Goal: Task Accomplishment & Management: Manage account settings

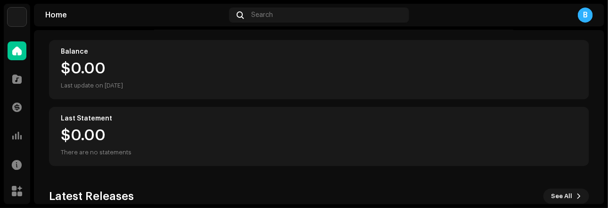
scroll to position [2, 0]
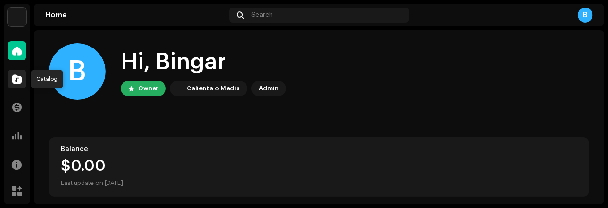
click at [19, 79] on span at bounding box center [16, 79] width 9 height 8
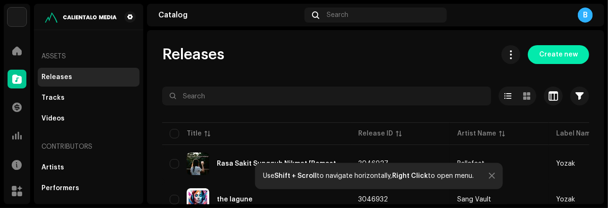
click at [545, 58] on span "Create new" at bounding box center [558, 54] width 39 height 19
click at [490, 176] on div at bounding box center [492, 177] width 6 height 8
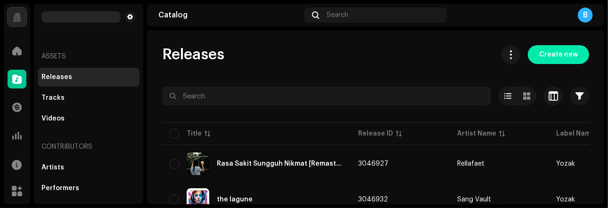
click at [551, 56] on span "Create new" at bounding box center [558, 54] width 39 height 19
click at [601, 45] on div "Releases Create new Selected 0 Options Filters Distribution status Never Distri…" at bounding box center [375, 117] width 457 height 174
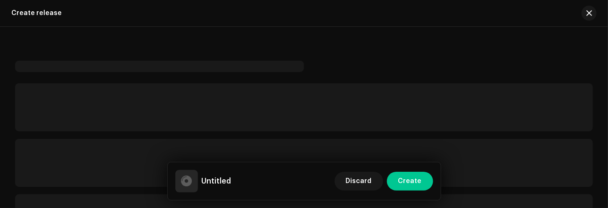
click at [603, 41] on div "Create release Untitled Discard Create" at bounding box center [375, 117] width 457 height 174
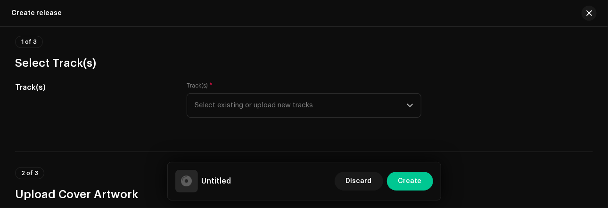
scroll to position [86, 0]
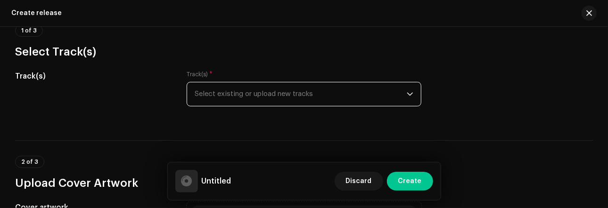
click at [378, 92] on span "Select existing or upload new tracks" at bounding box center [301, 95] width 212 height 24
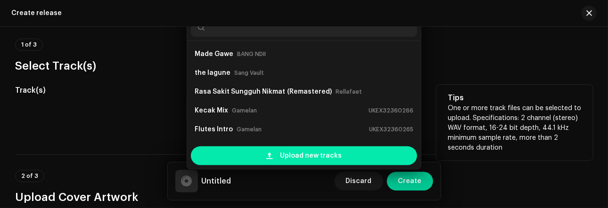
scroll to position [15, 0]
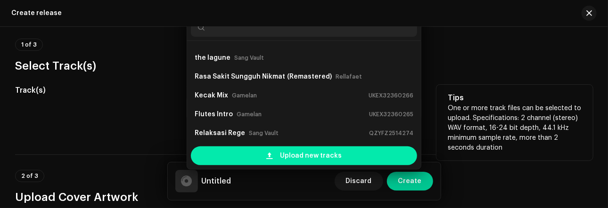
click at [338, 154] on span "Upload new tracks" at bounding box center [311, 156] width 62 height 19
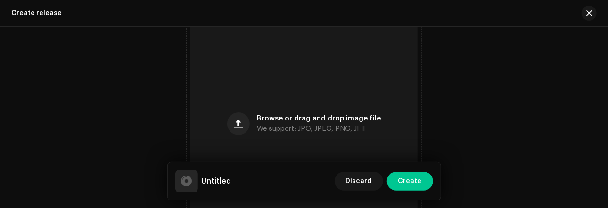
scroll to position [357, 0]
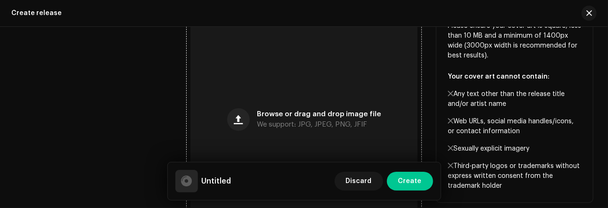
click at [320, 118] on span "Browse or drag and drop image file" at bounding box center [319, 114] width 124 height 7
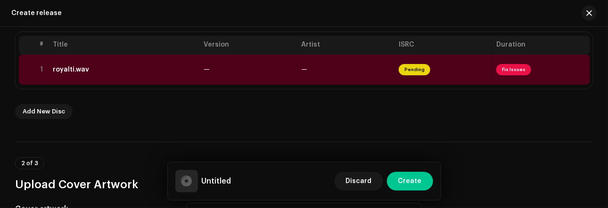
scroll to position [174, 0]
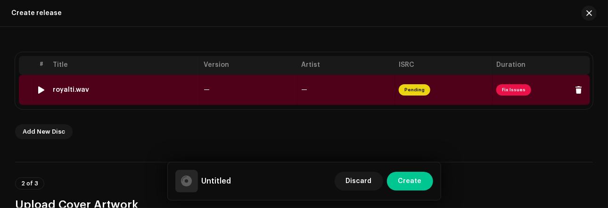
click at [363, 93] on td "—" at bounding box center [347, 90] width 98 height 30
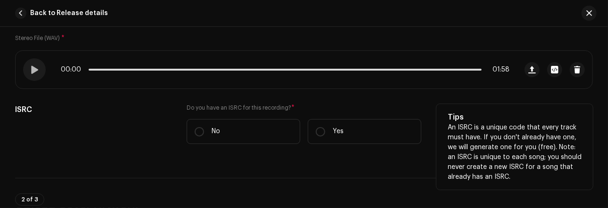
scroll to position [171, 0]
click at [200, 128] on input "No" at bounding box center [199, 131] width 9 height 9
radio input "true"
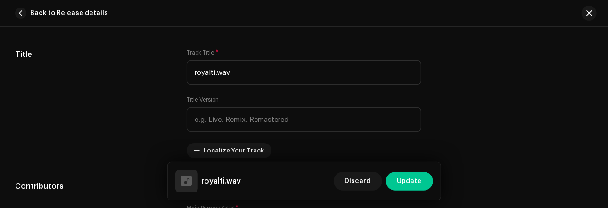
scroll to position [451, 0]
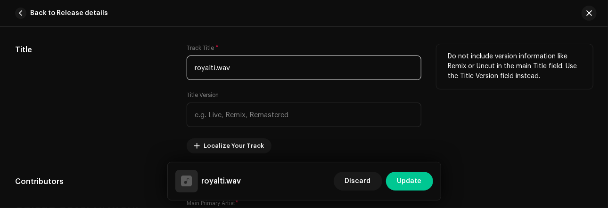
click at [215, 66] on input "royalti.wav" at bounding box center [304, 68] width 235 height 25
click at [197, 69] on input "royalti dari file.wav" at bounding box center [304, 68] width 235 height 25
click at [223, 66] on input "Royalti dari file.wav" at bounding box center [304, 68] width 235 height 25
click at [235, 67] on input "Royalti Dari file.wav" at bounding box center [304, 68] width 235 height 25
type input "Royalti Dari file.wav"
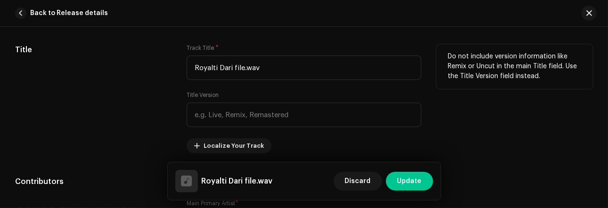
click at [283, 98] on div "Title Version" at bounding box center [304, 109] width 235 height 36
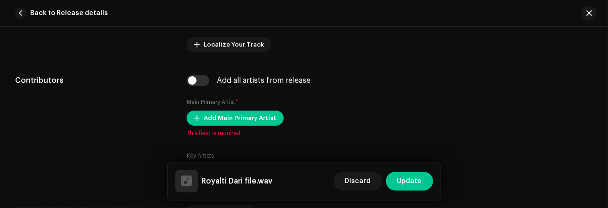
scroll to position [583, 0]
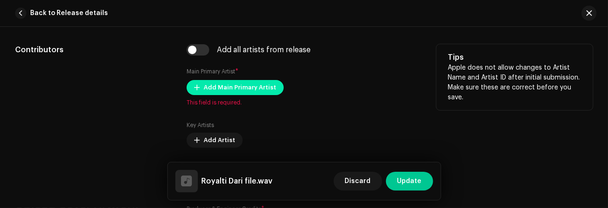
click at [263, 89] on span "Add Main Primary Artist" at bounding box center [240, 87] width 73 height 19
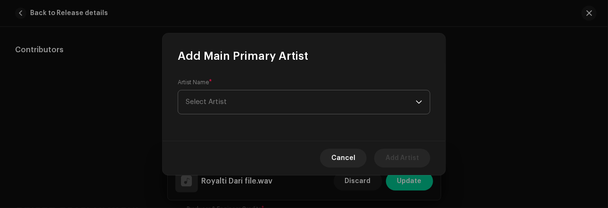
click at [263, 97] on span "Select Artist" at bounding box center [301, 103] width 230 height 24
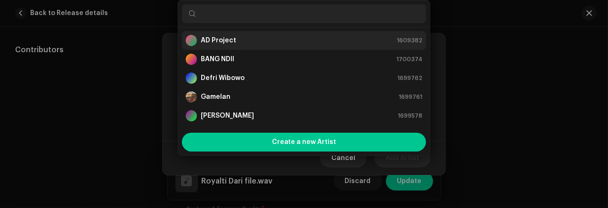
click at [245, 44] on div "AD Project 1609382" at bounding box center [304, 40] width 237 height 11
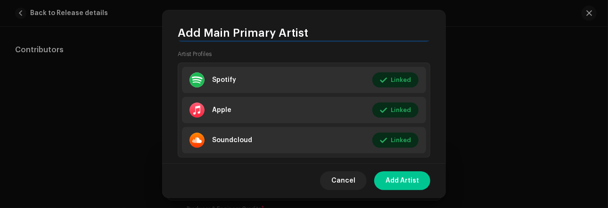
scroll to position [165, 0]
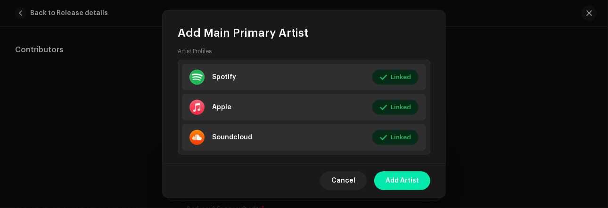
click at [415, 178] on span "Add Artist" at bounding box center [402, 181] width 33 height 19
click at [415, 178] on span "Update" at bounding box center [409, 181] width 25 height 19
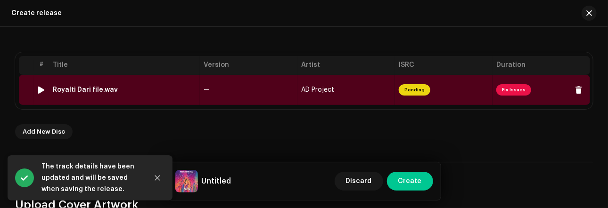
click at [348, 94] on td "AD Project" at bounding box center [347, 90] width 98 height 30
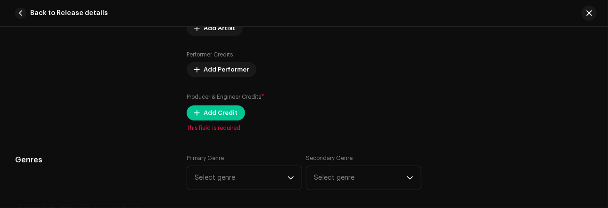
scroll to position [711, 0]
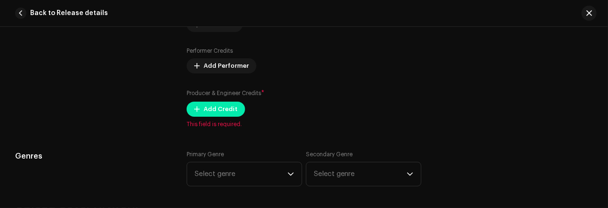
click at [212, 107] on span "Add Credit" at bounding box center [221, 109] width 34 height 19
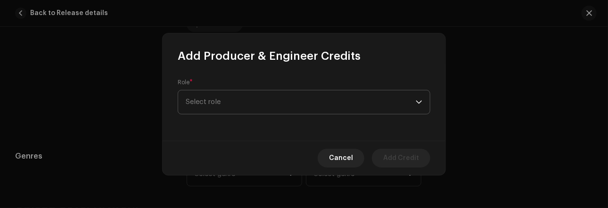
click at [234, 101] on span "Select role" at bounding box center [301, 103] width 230 height 24
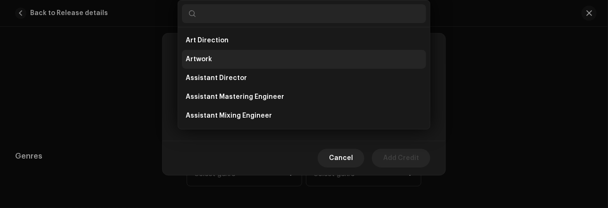
click at [225, 60] on li "Artwork" at bounding box center [304, 59] width 244 height 19
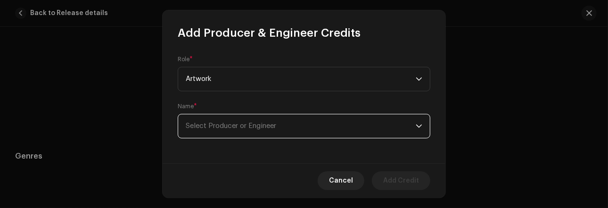
click at [232, 128] on span "Select Producer or Engineer" at bounding box center [231, 126] width 91 height 7
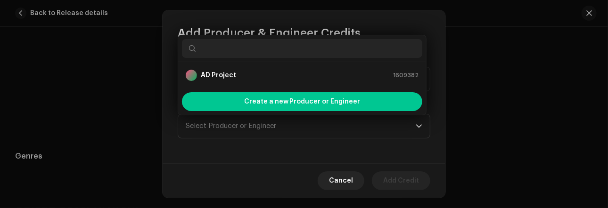
click at [240, 49] on input "text" at bounding box center [302, 48] width 240 height 19
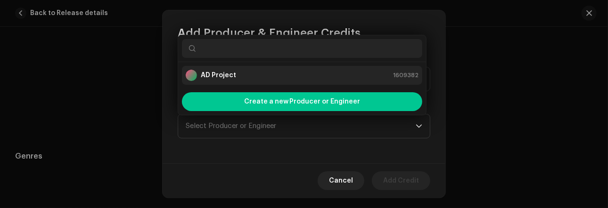
click at [222, 75] on strong "AD Project" at bounding box center [218, 75] width 35 height 9
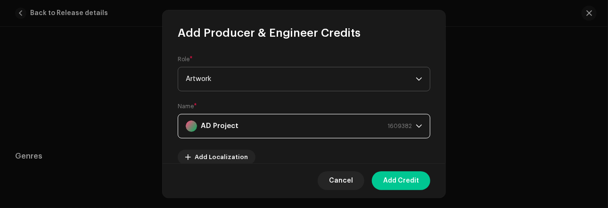
click at [416, 81] on icon "dropdown trigger" at bounding box center [419, 79] width 7 height 7
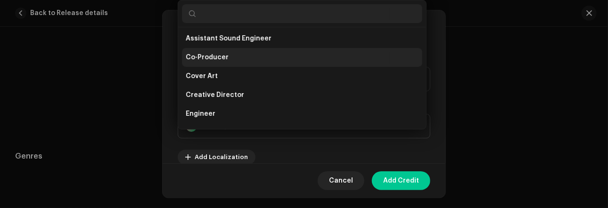
click at [322, 62] on li "Co-Producer" at bounding box center [302, 57] width 240 height 19
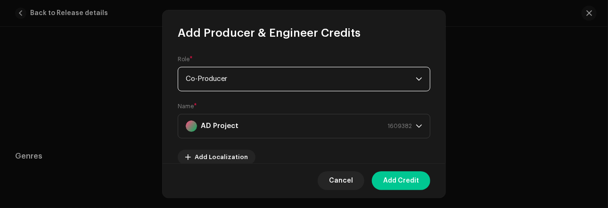
scroll to position [23, 0]
click at [407, 126] on span "1609382" at bounding box center [400, 127] width 25 height 24
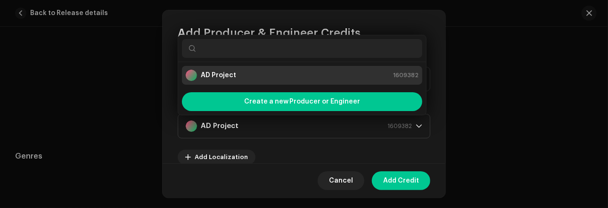
click at [266, 48] on input "text" at bounding box center [302, 48] width 240 height 19
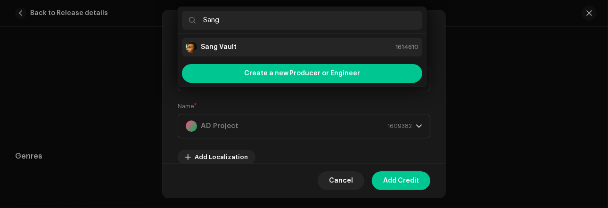
type input "Sang"
click at [268, 48] on div "Sang Vault 1614610" at bounding box center [302, 46] width 233 height 11
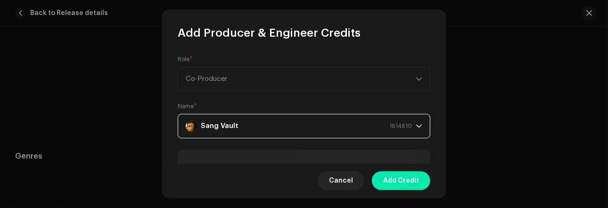
click at [390, 180] on span "Add Credit" at bounding box center [401, 181] width 36 height 19
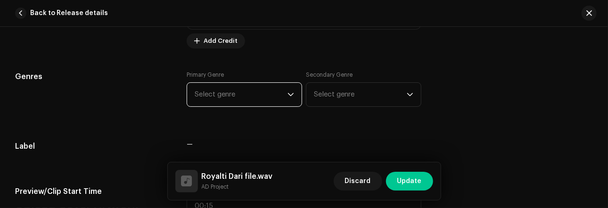
scroll to position [828, 0]
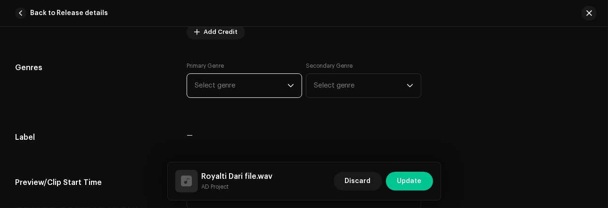
click at [289, 83] on icon "dropdown trigger" at bounding box center [291, 86] width 7 height 7
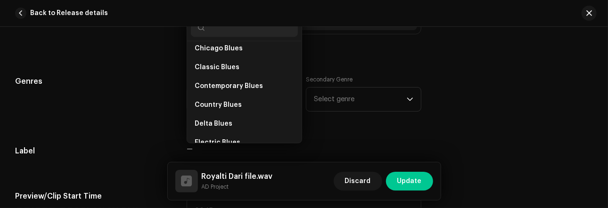
scroll to position [780, 0]
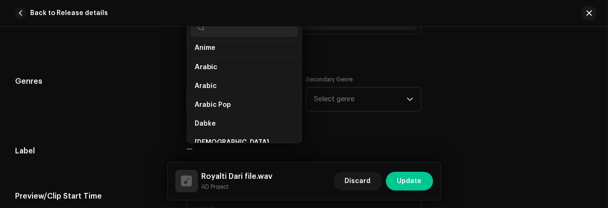
drag, startPoint x: 296, startPoint y: 54, endPoint x: 296, endPoint y: 66, distance: 12.3
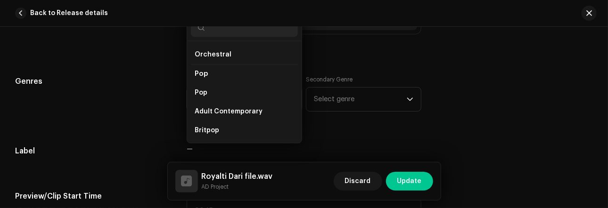
scroll to position [5957, 0]
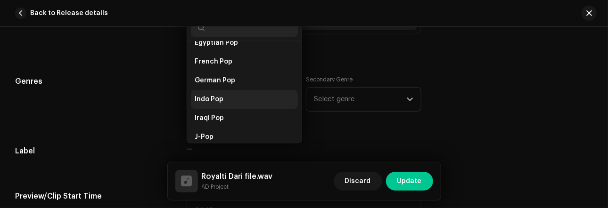
click at [265, 90] on li "Indo Pop" at bounding box center [244, 99] width 107 height 19
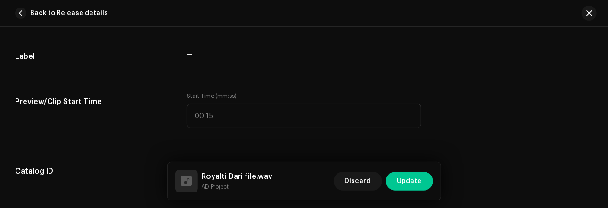
scroll to position [950, 0]
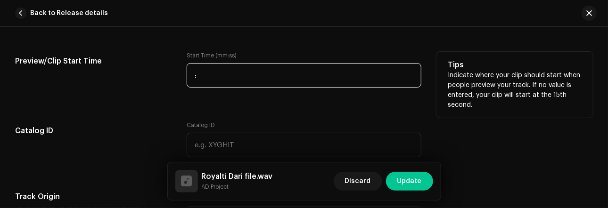
click at [262, 81] on input ":" at bounding box center [304, 75] width 235 height 25
type input "00:07"
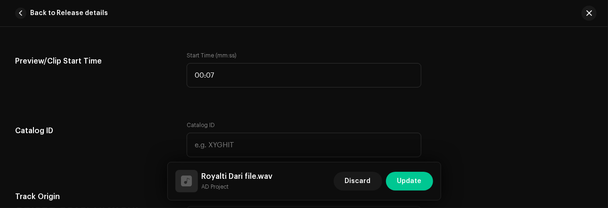
click at [363, 117] on div "Track details Complete the following to finalize your track. 1 of 3 Add Audio F…" at bounding box center [304, 123] width 608 height 2046
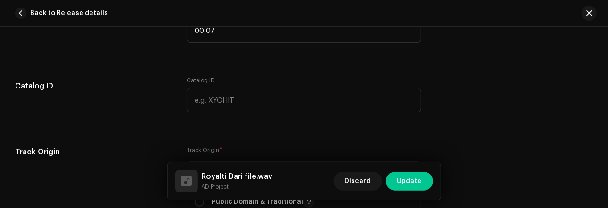
scroll to position [1003, 0]
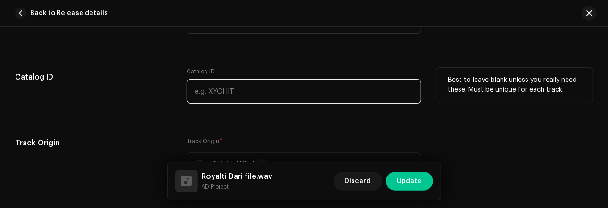
click at [369, 96] on input "text" at bounding box center [304, 91] width 235 height 25
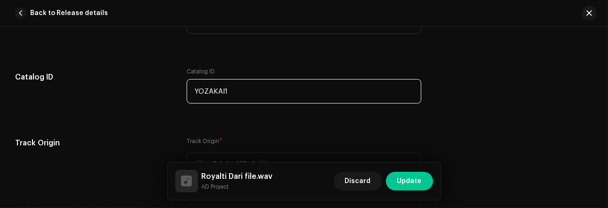
type input "YOZAKAI1"
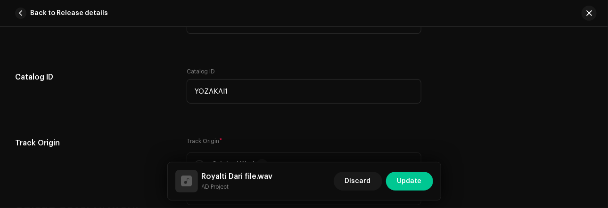
click at [374, 120] on div "Track details Complete the following to finalize your track. 1 of 3 Add Audio F…" at bounding box center [304, 69] width 608 height 2046
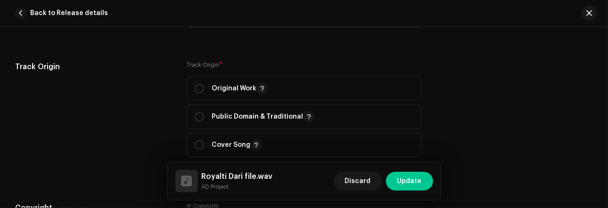
scroll to position [1107, 0]
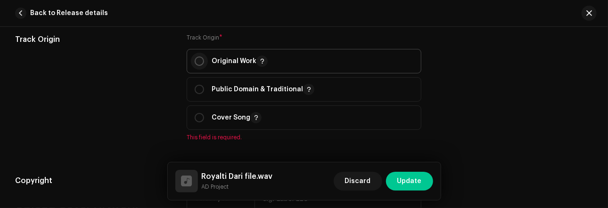
click at [196, 61] on input "radio" at bounding box center [199, 61] width 9 height 9
radio input "true"
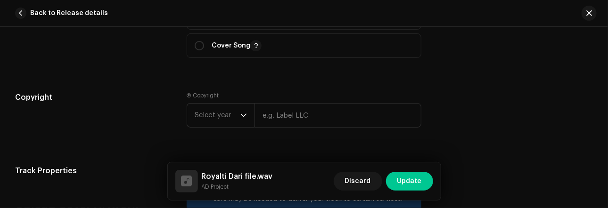
scroll to position [1207, 0]
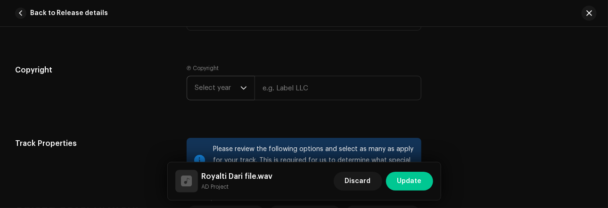
click at [231, 85] on span "Select year" at bounding box center [218, 88] width 46 height 24
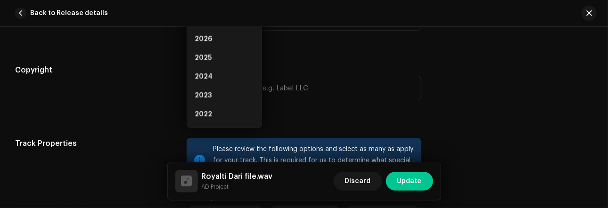
scroll to position [1192, 0]
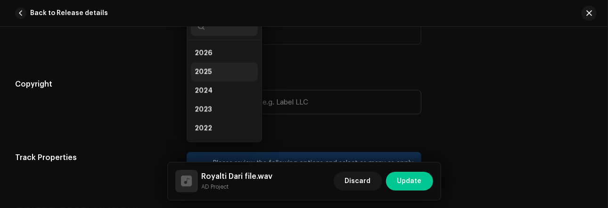
click at [215, 71] on li "2025" at bounding box center [224, 72] width 67 height 19
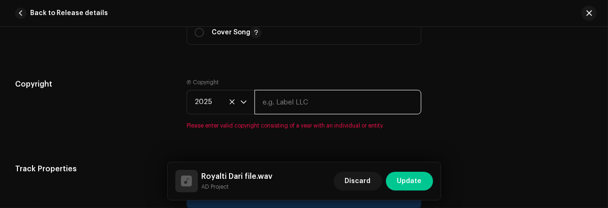
click at [282, 106] on input "text" at bounding box center [338, 102] width 167 height 25
type input "musikli"
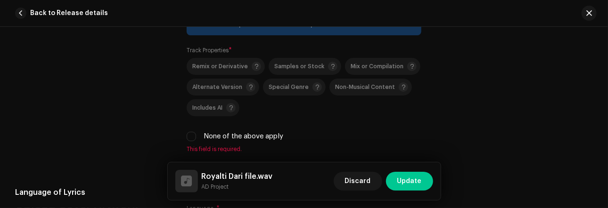
scroll to position [1386, 0]
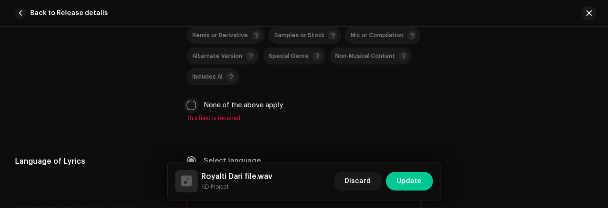
click at [194, 107] on input "None of the above apply" at bounding box center [191, 105] width 9 height 9
checkbox input "true"
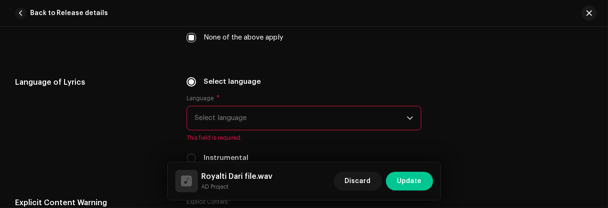
scroll to position [1463, 0]
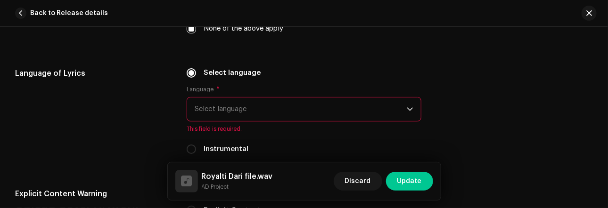
click at [249, 115] on span "Select language" at bounding box center [301, 110] width 212 height 24
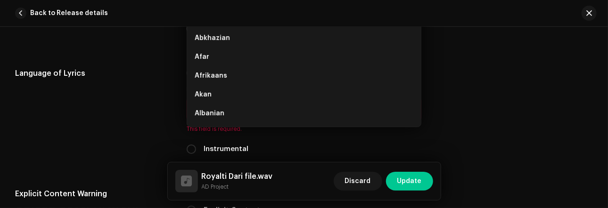
scroll to position [1448, 0]
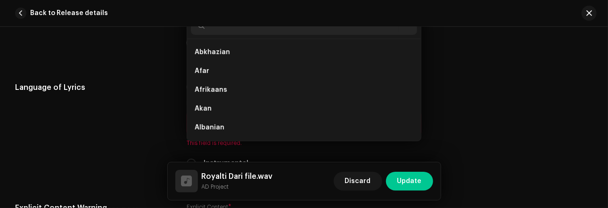
type input "I"
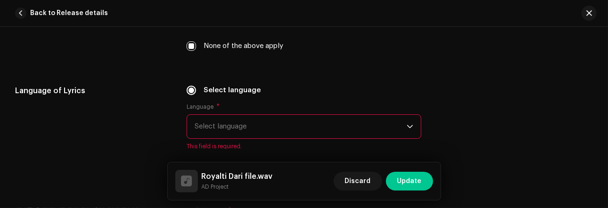
scroll to position [1428, 0]
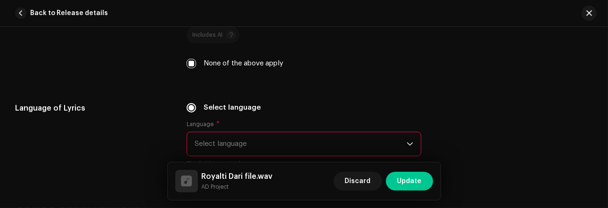
click at [250, 145] on span "Select language" at bounding box center [301, 144] width 212 height 24
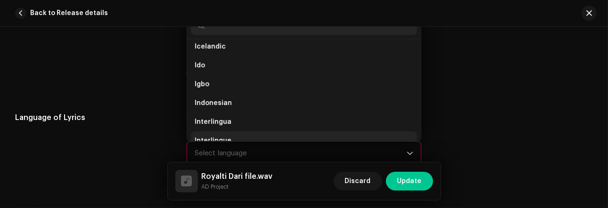
scroll to position [1373, 0]
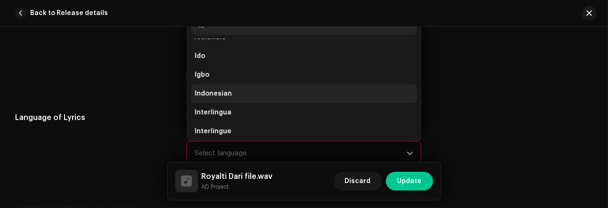
click at [222, 90] on span "Indonesian" at bounding box center [213, 93] width 37 height 9
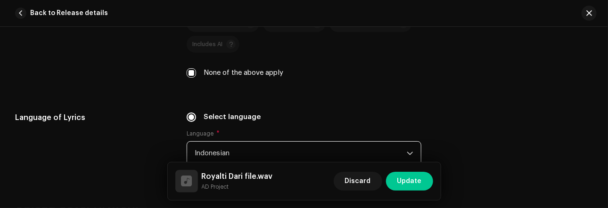
click at [476, 138] on div "Language of Lyrics Select language Language * Indonesian Instrumental" at bounding box center [304, 155] width 578 height 87
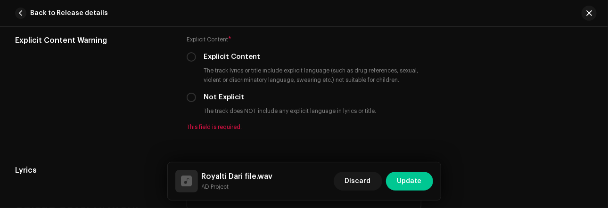
scroll to position [1618, 0]
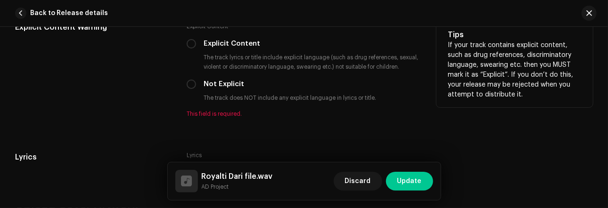
click at [183, 94] on div "Explicit Content Warning Explicit Content * Explicit Content The track lyrics o…" at bounding box center [304, 75] width 578 height 107
click at [187, 89] on input "Not Explicit" at bounding box center [191, 84] width 9 height 9
radio input "true"
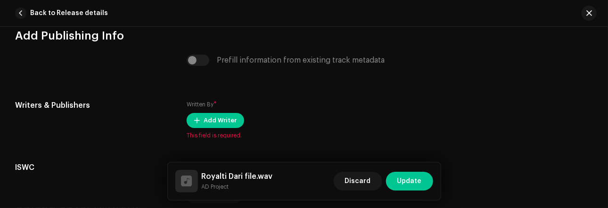
scroll to position [1873, 0]
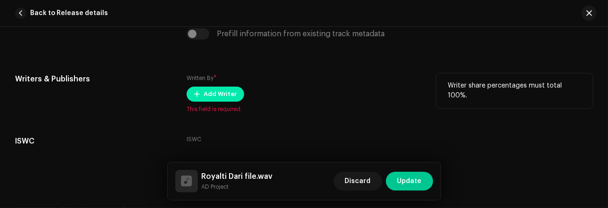
click at [225, 104] on span "Add Writer" at bounding box center [220, 94] width 33 height 19
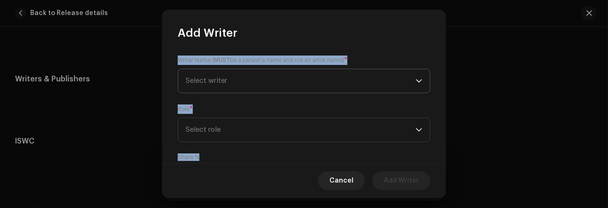
click at [338, 75] on span "Select writer" at bounding box center [301, 81] width 230 height 24
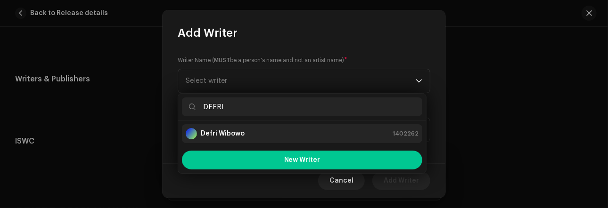
type input "DEFRI"
click at [298, 133] on div "Defri Wibowo 1402262" at bounding box center [302, 133] width 233 height 11
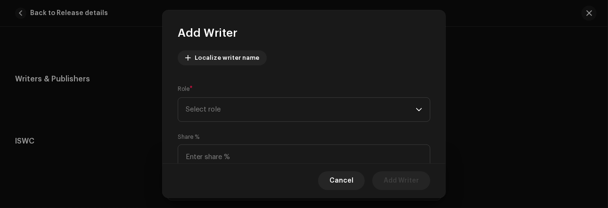
scroll to position [107, 0]
click at [321, 115] on span "Select role" at bounding box center [301, 110] width 230 height 24
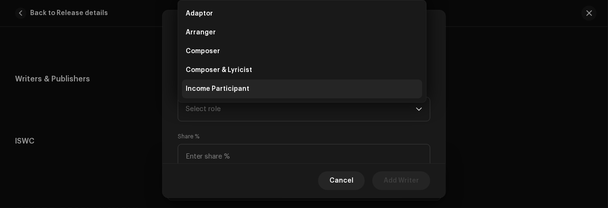
scroll to position [15, 0]
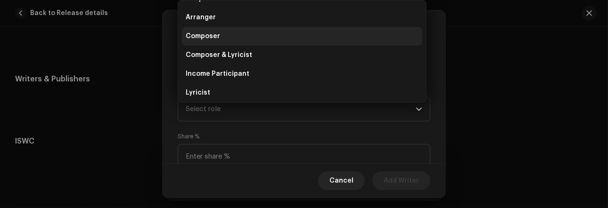
click at [241, 42] on li "Composer" at bounding box center [302, 36] width 240 height 19
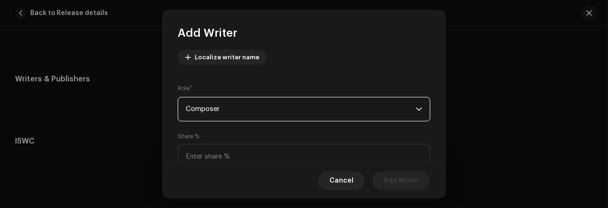
click at [271, 110] on span "Composer" at bounding box center [301, 110] width 230 height 24
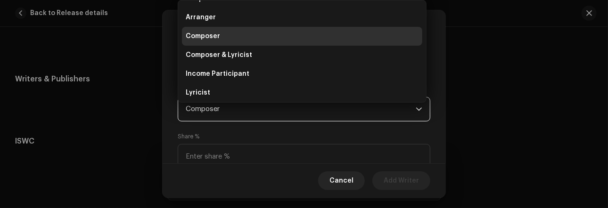
click at [265, 136] on div "Share %" at bounding box center [304, 151] width 253 height 36
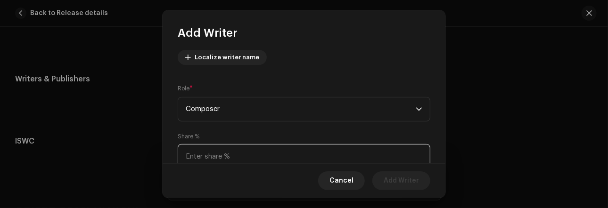
click at [265, 154] on input at bounding box center [304, 156] width 253 height 25
type input "100.00"
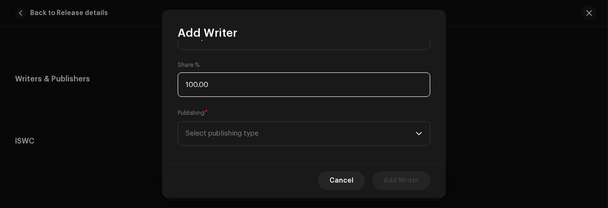
scroll to position [187, 0]
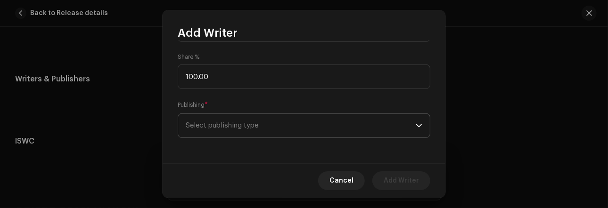
click at [317, 126] on span "Select publishing type" at bounding box center [301, 126] width 230 height 24
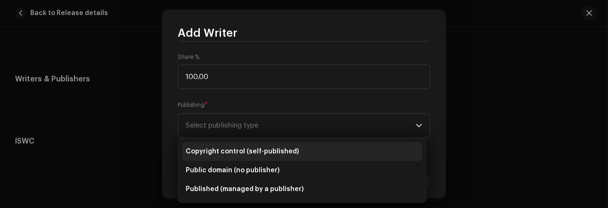
click at [281, 154] on span "Copyright control (self-published)" at bounding box center [242, 151] width 113 height 9
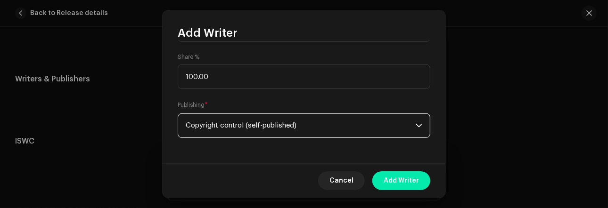
click at [410, 177] on span "Add Writer" at bounding box center [401, 181] width 35 height 19
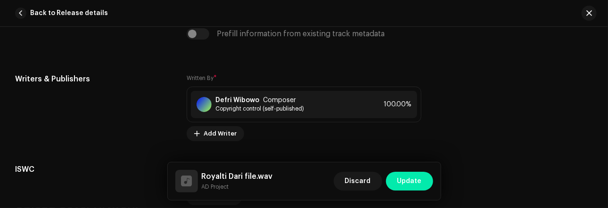
click at [408, 177] on span "Update" at bounding box center [409, 181] width 25 height 19
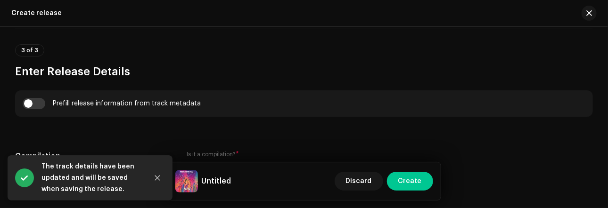
scroll to position [661, 0]
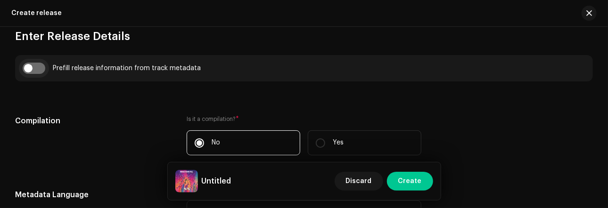
click at [40, 69] on input "checkbox" at bounding box center [34, 68] width 23 height 11
checkbox input "true"
type input "Royalti Dari file.wav"
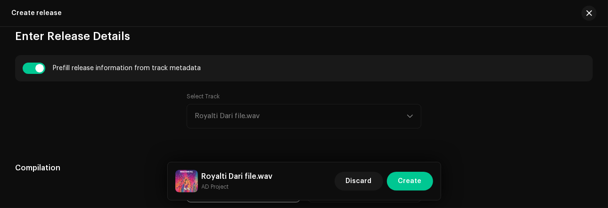
drag, startPoint x: 521, startPoint y: 103, endPoint x: 530, endPoint y: 98, distance: 9.9
click at [521, 102] on div "Select Track Royalti Dari file.wav" at bounding box center [304, 116] width 578 height 47
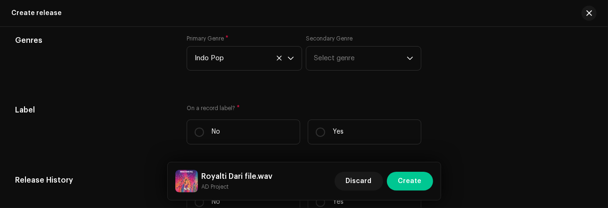
scroll to position [1462, 0]
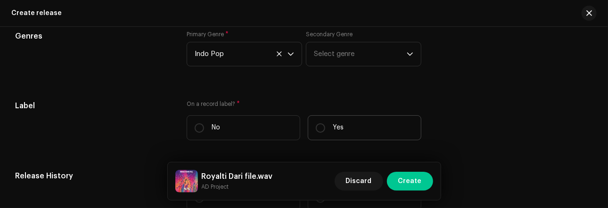
click at [309, 127] on label "Yes" at bounding box center [365, 128] width 114 height 25
click at [316, 127] on input "Yes" at bounding box center [320, 128] width 9 height 9
radio input "true"
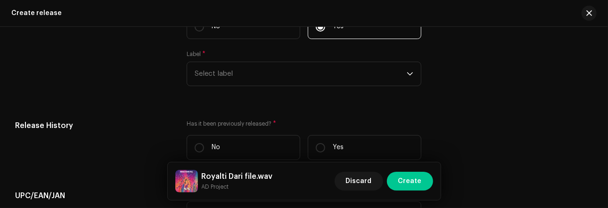
scroll to position [1603, 0]
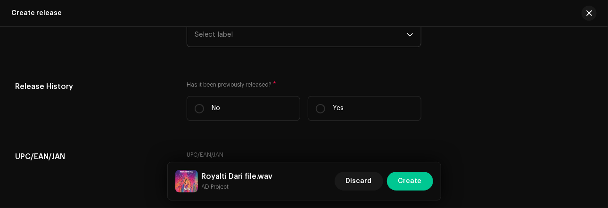
click at [408, 37] on icon "dropdown trigger" at bounding box center [410, 34] width 6 height 3
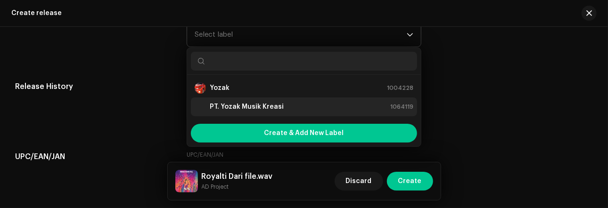
click at [291, 113] on div "PT. Yozak Musik Kreasi 1064119" at bounding box center [304, 106] width 219 height 11
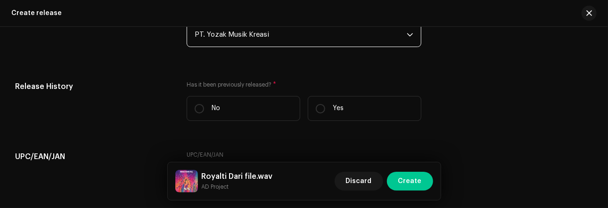
scroll to position [1620, 0]
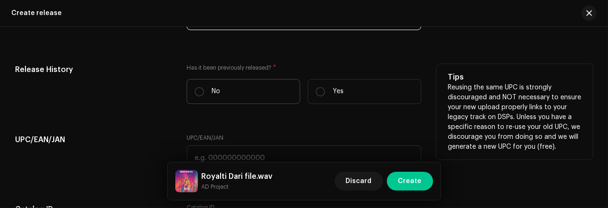
click at [193, 92] on label "No" at bounding box center [244, 91] width 114 height 25
click at [195, 92] on input "No" at bounding box center [199, 91] width 9 height 9
radio input "true"
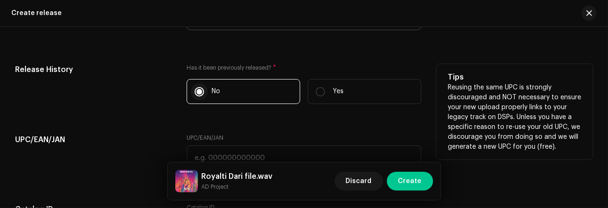
click at [196, 94] on input "No" at bounding box center [199, 91] width 9 height 9
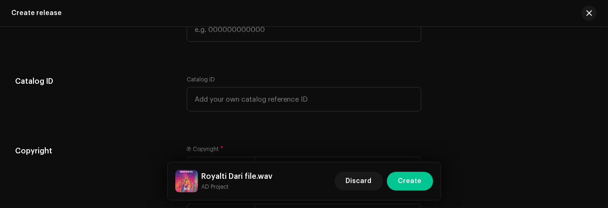
scroll to position [1760, 0]
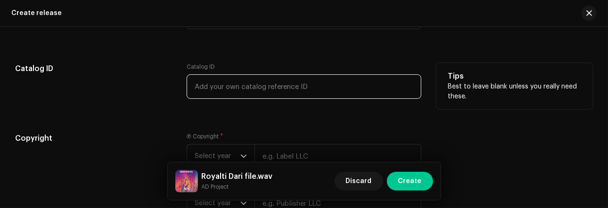
click at [309, 88] on input "text" at bounding box center [304, 86] width 235 height 25
click at [216, 92] on input "YOZAJAI1" at bounding box center [304, 86] width 235 height 25
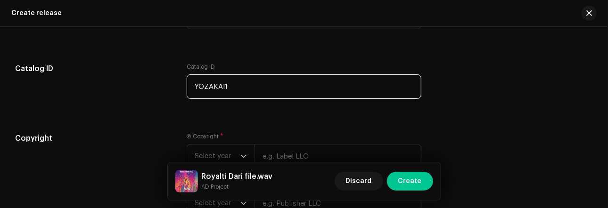
type input "YOZAKAI1"
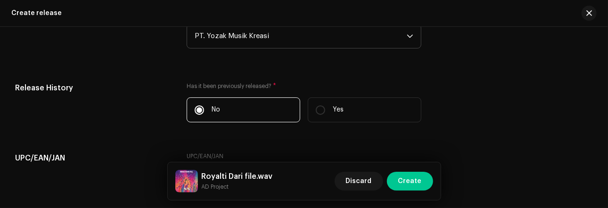
scroll to position [1837, 0]
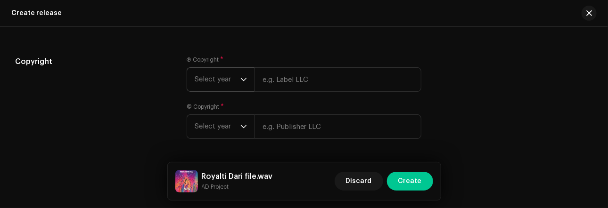
click at [240, 83] on icon "dropdown trigger" at bounding box center [243, 79] width 7 height 7
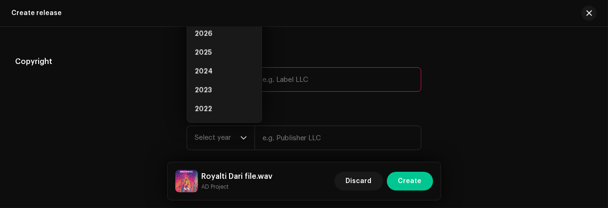
scroll to position [1824, 0]
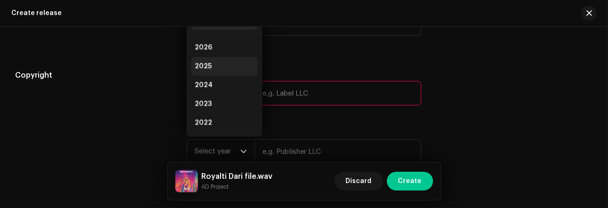
click at [216, 65] on li "2025" at bounding box center [224, 66] width 67 height 19
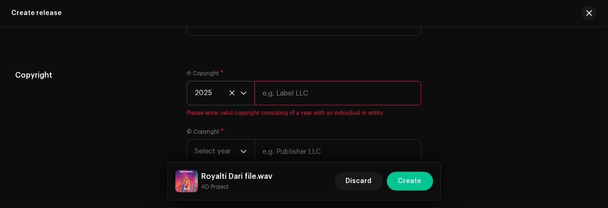
click at [279, 97] on input "text" at bounding box center [338, 93] width 167 height 25
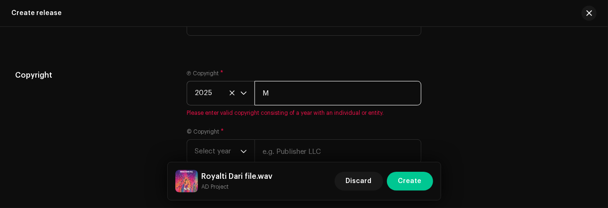
type input "musikli"
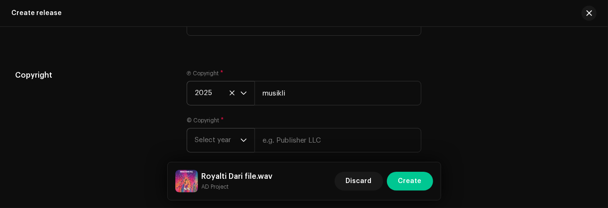
click at [243, 142] on icon "dropdown trigger" at bounding box center [244, 140] width 6 height 3
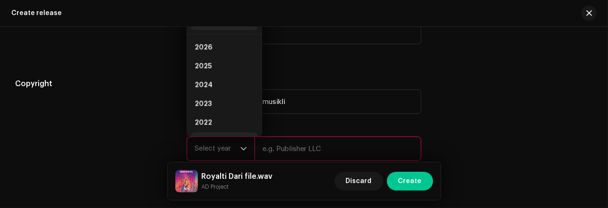
scroll to position [15, 0]
click at [216, 61] on li "2025" at bounding box center [224, 51] width 67 height 19
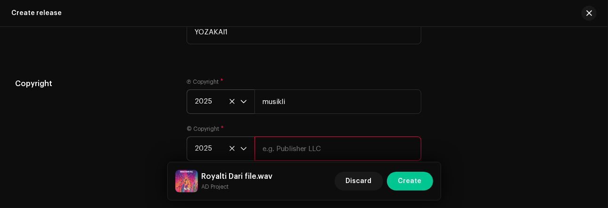
click at [270, 149] on input "text" at bounding box center [338, 149] width 167 height 25
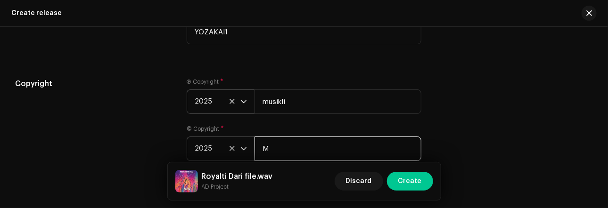
type input "musikli"
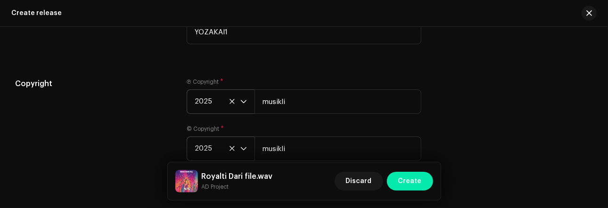
click at [425, 185] on button "Create" at bounding box center [410, 181] width 46 height 19
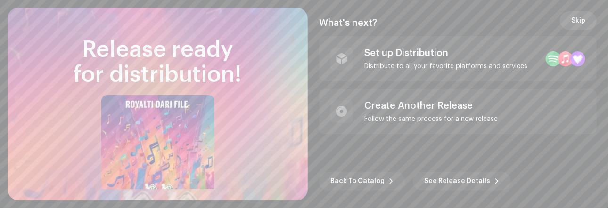
click at [577, 21] on span "Skip" at bounding box center [578, 20] width 14 height 19
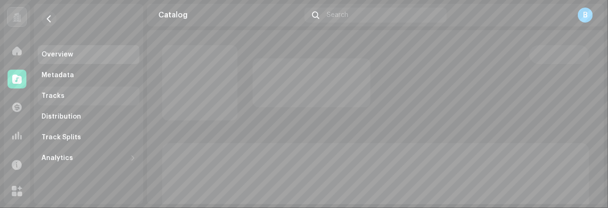
click at [57, 95] on div "Tracks" at bounding box center [52, 96] width 23 height 8
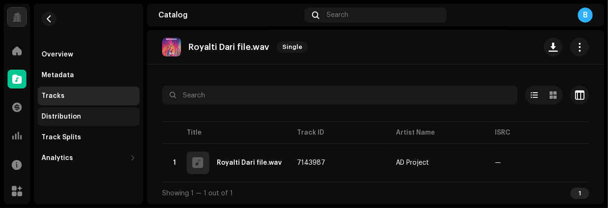
click at [74, 112] on div "Distribution" at bounding box center [89, 116] width 102 height 19
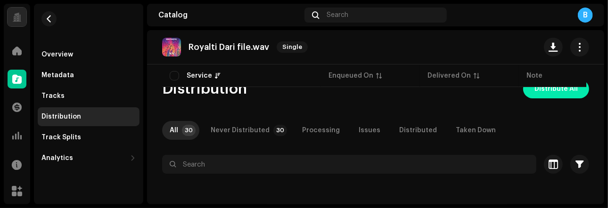
click at [553, 91] on span "Distribute All" at bounding box center [556, 89] width 43 height 19
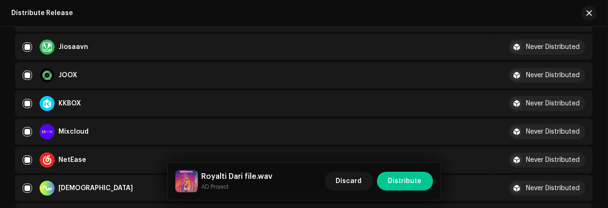
scroll to position [485, 0]
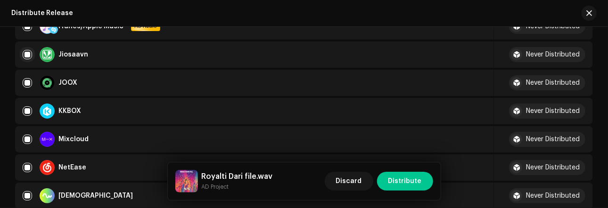
click at [30, 52] on input "checkbox" at bounding box center [27, 54] width 9 height 9
checkbox input "false"
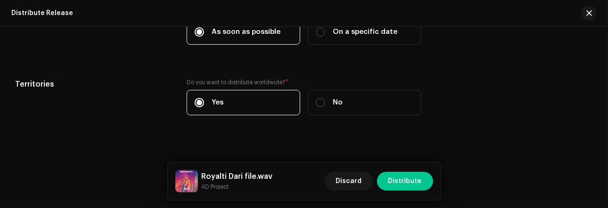
scroll to position [1653, 0]
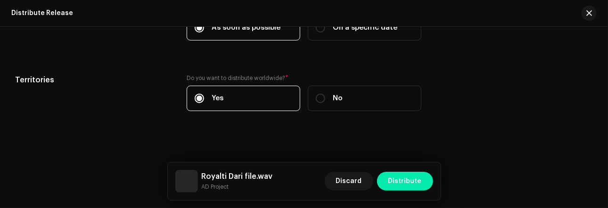
click at [401, 180] on span "Distribute" at bounding box center [404, 181] width 33 height 19
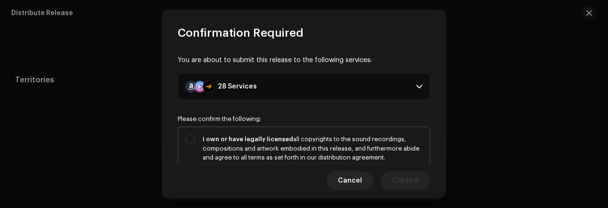
click at [194, 138] on div "I own or have legally licensed all copyrights to the sound recordings, composit…" at bounding box center [304, 158] width 252 height 62
checkbox input "true"
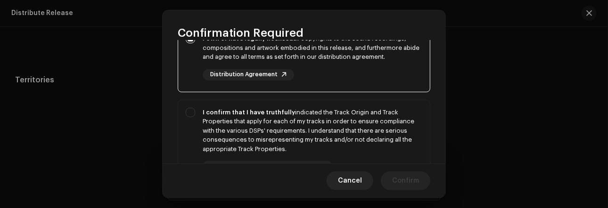
scroll to position [118, 0]
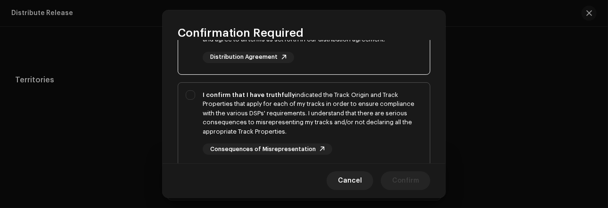
click at [190, 92] on div "I confirm that I have truthfully indicated the Track Origin and Track Propertie…" at bounding box center [304, 123] width 252 height 80
checkbox input "true"
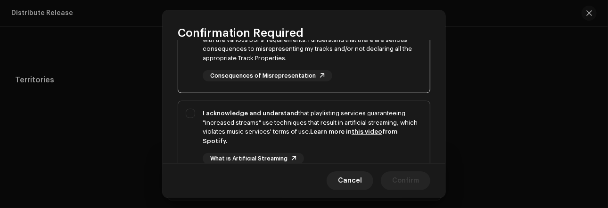
click at [188, 116] on div "I acknowledge and understand that playlisting services guaranteeing "increased …" at bounding box center [304, 144] width 252 height 86
checkbox input "true"
click at [402, 177] on span "Confirm" at bounding box center [405, 181] width 27 height 19
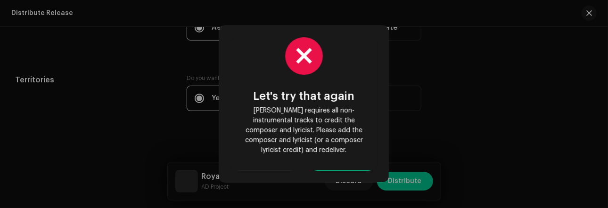
scroll to position [8, 0]
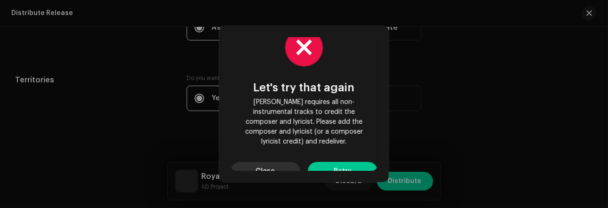
click at [263, 162] on span "Close" at bounding box center [265, 171] width 19 height 19
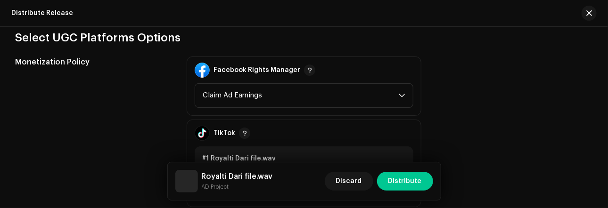
scroll to position [271, 0]
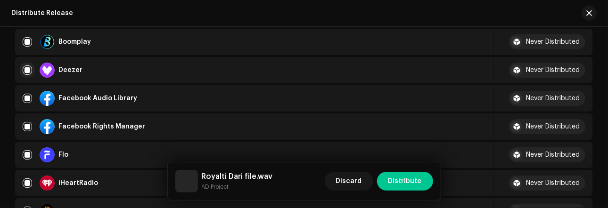
click at [28, 66] on input "Row Selected" at bounding box center [27, 70] width 9 height 9
checkbox input "false"
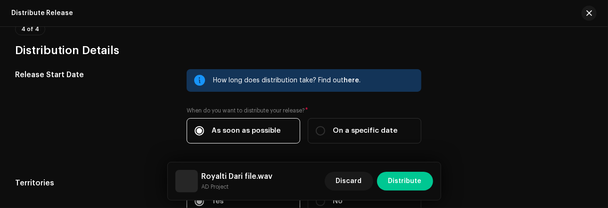
scroll to position [1657, 0]
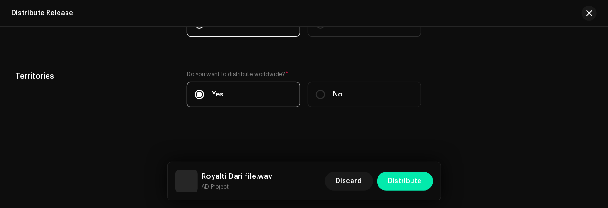
click at [419, 182] on span "Distribute" at bounding box center [404, 181] width 33 height 19
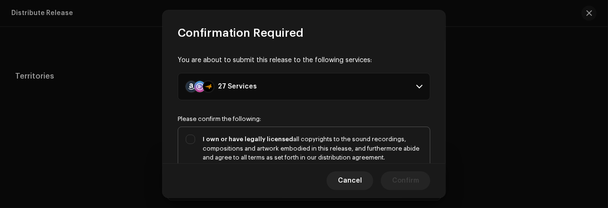
click at [195, 134] on div "I own or have legally licensed all copyrights to the sound recordings, composit…" at bounding box center [304, 158] width 252 height 62
checkbox input "true"
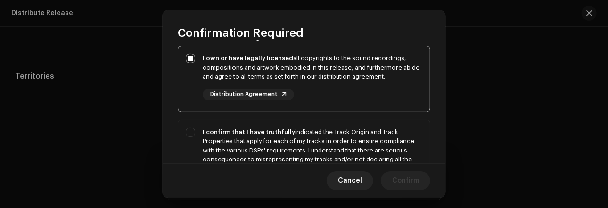
scroll to position [117, 0]
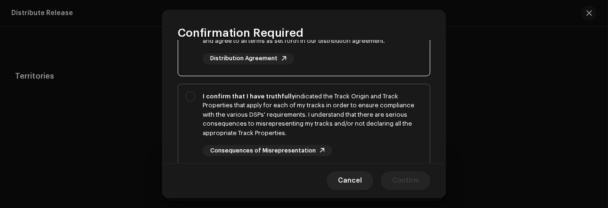
click at [190, 94] on div "I confirm that I have truthfully indicated the Track Origin and Track Propertie…" at bounding box center [304, 124] width 252 height 80
checkbox input "true"
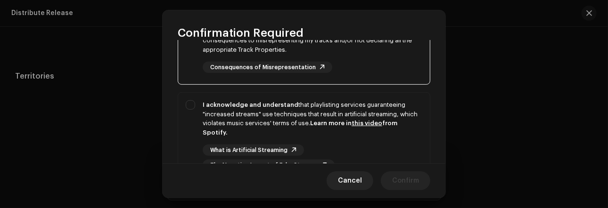
scroll to position [249, 0]
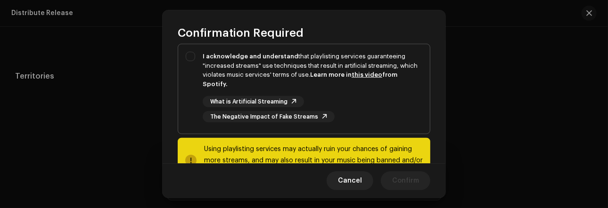
click at [189, 56] on div "I acknowledge and understand that playlisting services guaranteeing "increased …" at bounding box center [304, 87] width 252 height 86
checkbox input "true"
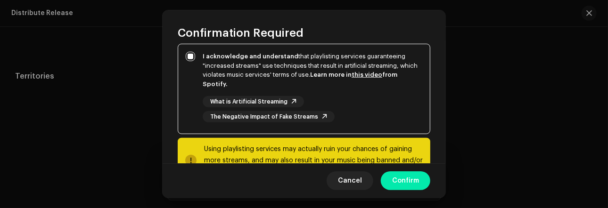
click at [404, 179] on span "Confirm" at bounding box center [405, 181] width 27 height 19
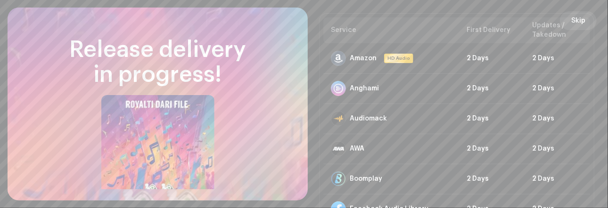
click at [571, 20] on span "Skip" at bounding box center [578, 20] width 14 height 19
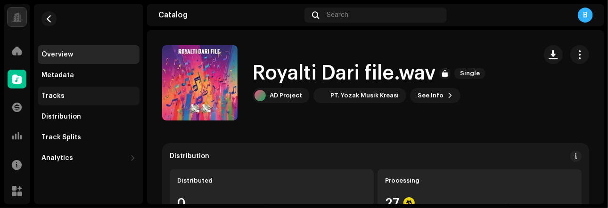
click at [56, 94] on div "Tracks" at bounding box center [52, 96] width 23 height 8
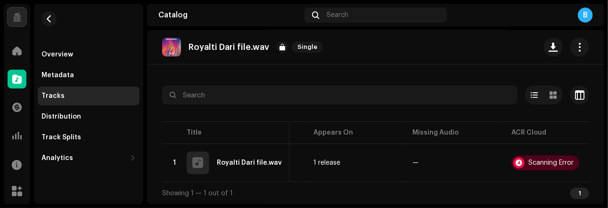
scroll to position [0, 296]
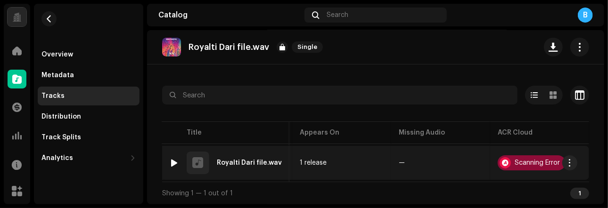
click at [537, 160] on div "Scanning Error" at bounding box center [537, 163] width 45 height 7
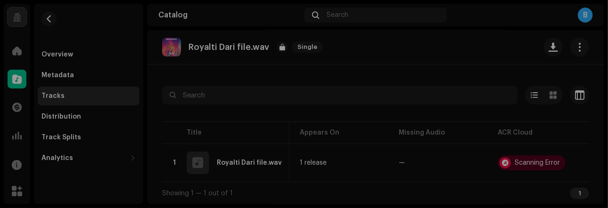
click at [482, 53] on div "Audio Recognition by AcrCloud is still processing the audio file. Do NOT approv…" at bounding box center [304, 104] width 608 height 208
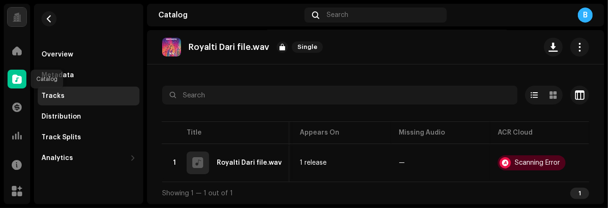
click at [13, 83] on span at bounding box center [16, 79] width 9 height 8
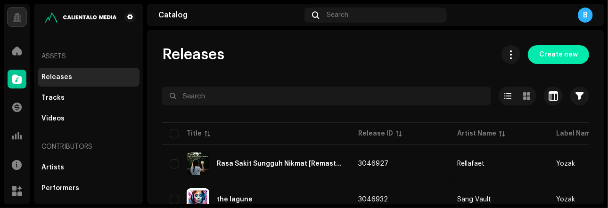
click at [543, 56] on span "Create new" at bounding box center [558, 54] width 39 height 19
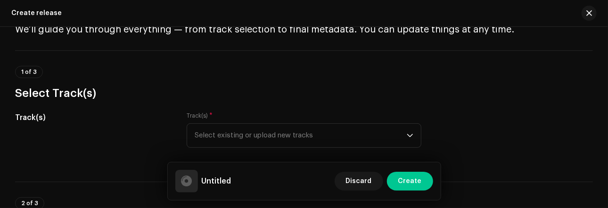
scroll to position [74, 0]
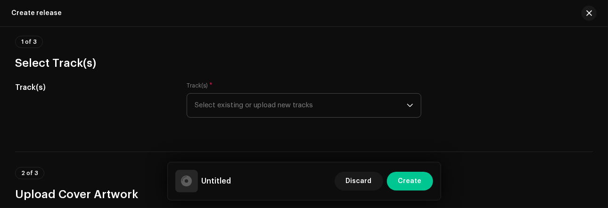
click at [407, 101] on div "dropdown trigger" at bounding box center [410, 106] width 7 height 24
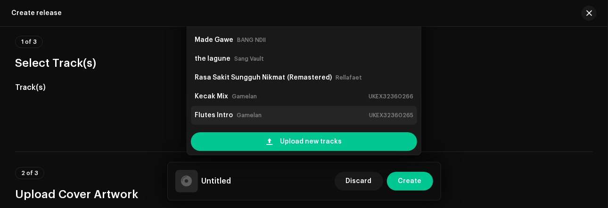
scroll to position [60, 0]
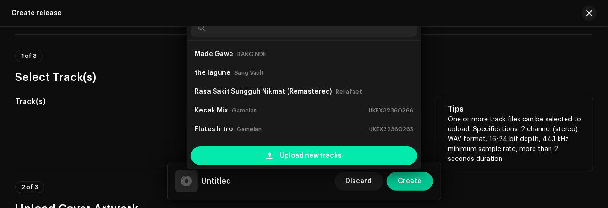
click at [324, 158] on span "Upload new tracks" at bounding box center [311, 156] width 62 height 19
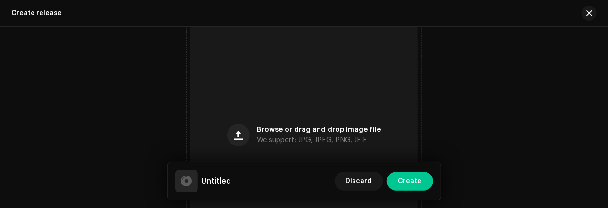
scroll to position [361, 0]
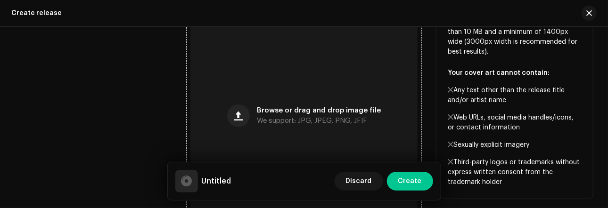
click at [330, 122] on span "We support: JPG, JPEG, PNG, JFIF" at bounding box center [312, 121] width 110 height 7
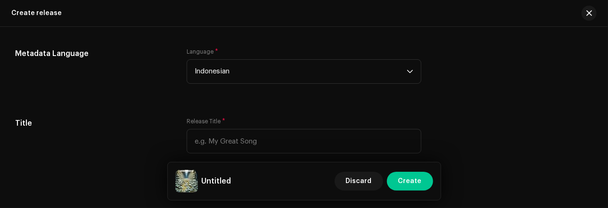
scroll to position [788, 0]
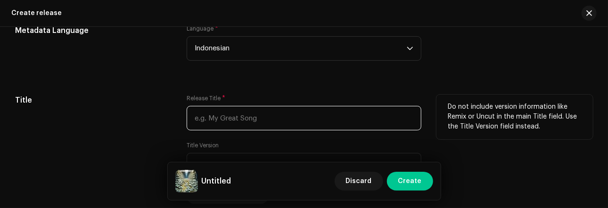
click at [336, 117] on input "text" at bounding box center [304, 118] width 235 height 25
type input "l"
click at [231, 121] on input "[PERSON_NAME]" at bounding box center [304, 118] width 235 height 25
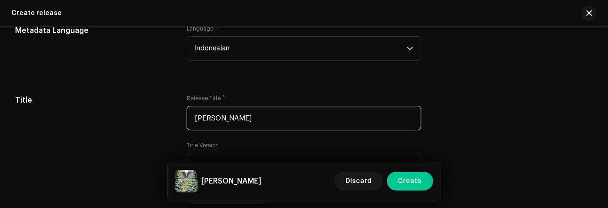
type input "[PERSON_NAME]"
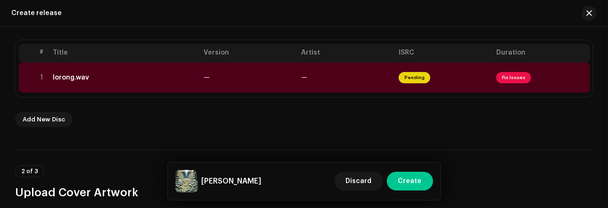
scroll to position [158, 0]
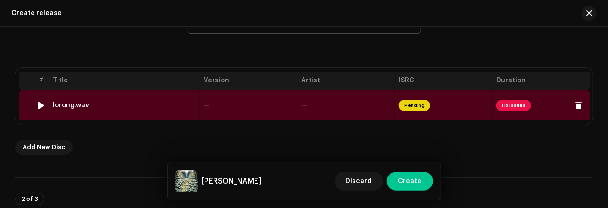
click at [413, 105] on span "Pending" at bounding box center [415, 105] width 32 height 11
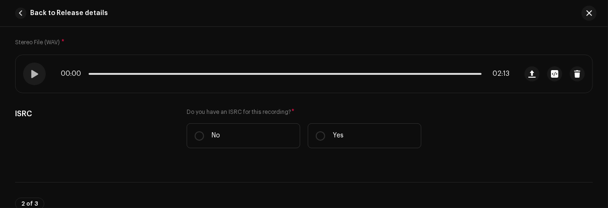
scroll to position [179, 0]
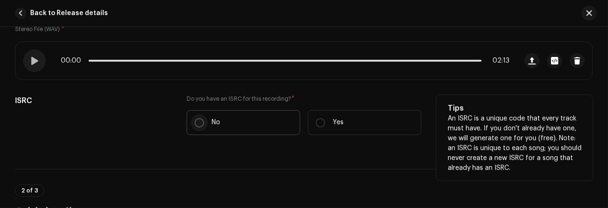
click at [196, 124] on input "No" at bounding box center [199, 122] width 9 height 9
radio input "true"
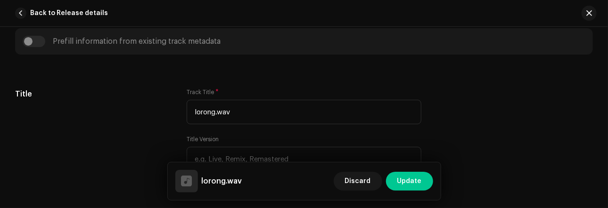
scroll to position [455, 0]
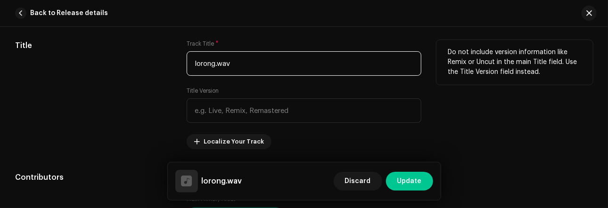
click at [242, 66] on input "lorong.wav" at bounding box center [304, 63] width 235 height 25
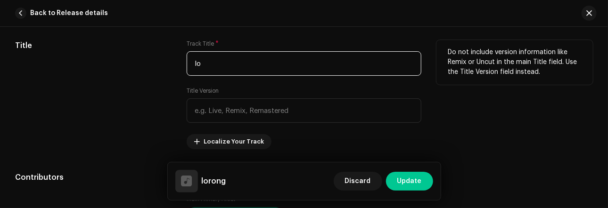
type input "l"
type input "[PERSON_NAME]"
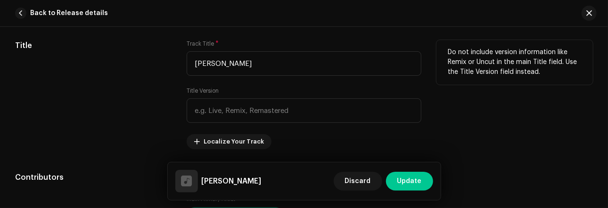
click at [245, 82] on div "Track Title * [PERSON_NAME] Title Version Localize Your Track" at bounding box center [304, 94] width 235 height 109
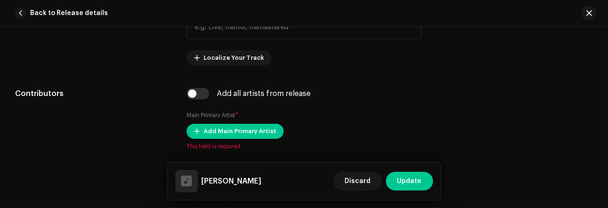
scroll to position [566, 0]
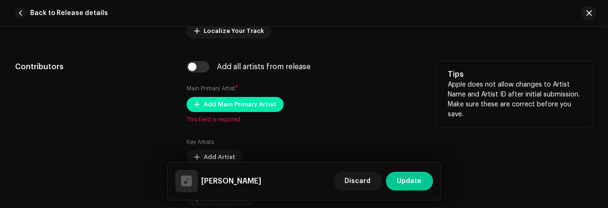
click at [223, 106] on span "Add Main Primary Artist" at bounding box center [240, 104] width 73 height 19
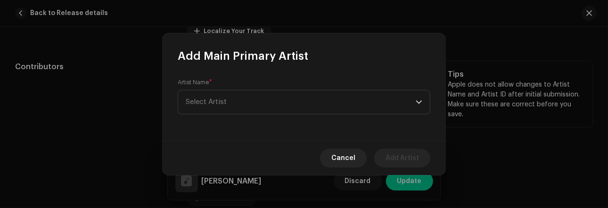
click at [223, 106] on span "Select Artist" at bounding box center [301, 103] width 230 height 24
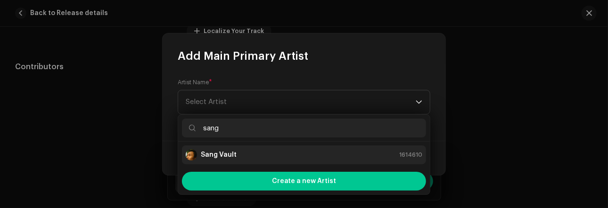
type input "sang"
click at [226, 153] on strong "Sang Vault" at bounding box center [219, 154] width 36 height 9
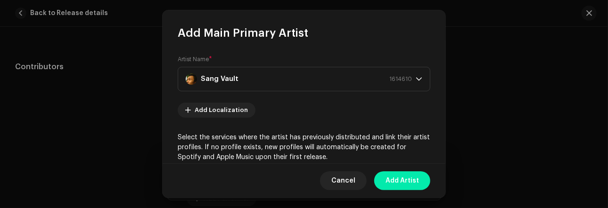
click at [395, 178] on span "Add Artist" at bounding box center [402, 181] width 33 height 19
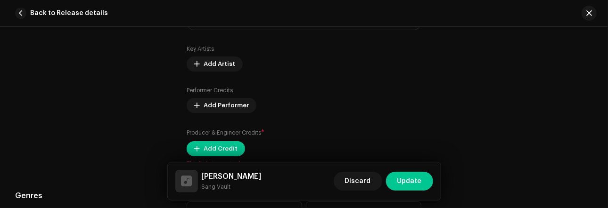
scroll to position [676, 0]
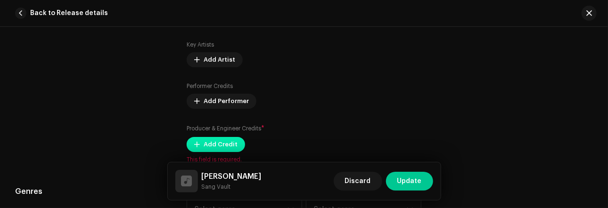
click at [226, 141] on span "Add Credit" at bounding box center [221, 144] width 34 height 19
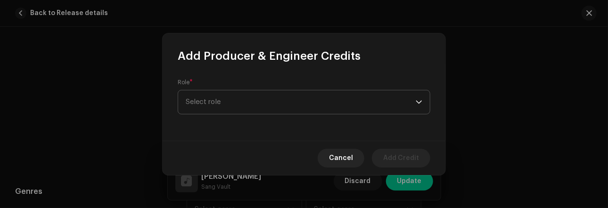
click at [222, 107] on span "Select role" at bounding box center [301, 103] width 230 height 24
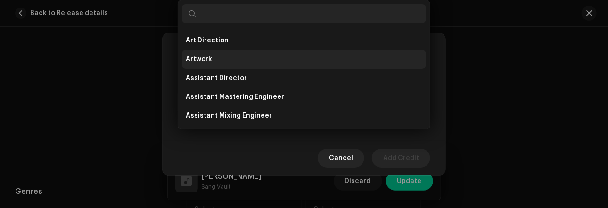
click at [211, 56] on span "Artwork" at bounding box center [199, 59] width 26 height 9
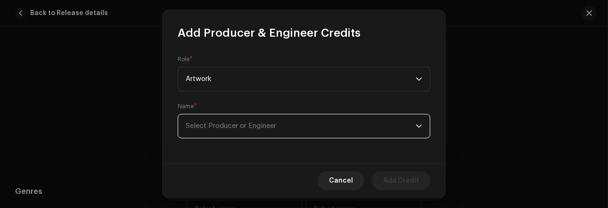
click at [227, 128] on span "Select Producer or Engineer" at bounding box center [231, 126] width 91 height 7
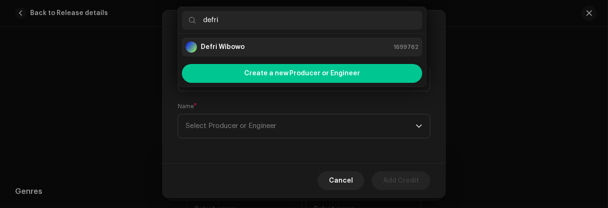
type input "defri"
click at [207, 48] on strong "Defri Wibowo" at bounding box center [223, 46] width 44 height 9
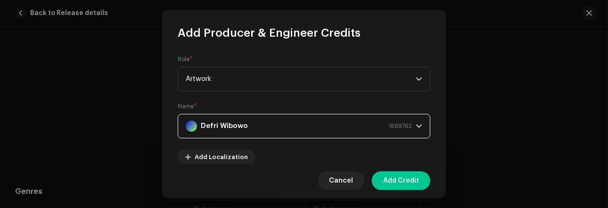
click at [401, 125] on span "1699762" at bounding box center [400, 127] width 24 height 24
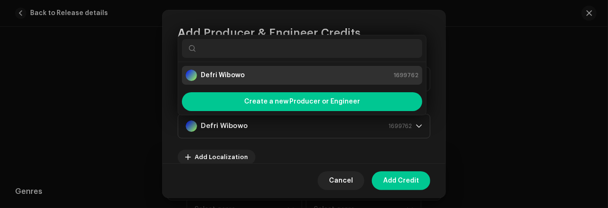
click at [256, 48] on input "text" at bounding box center [302, 48] width 240 height 19
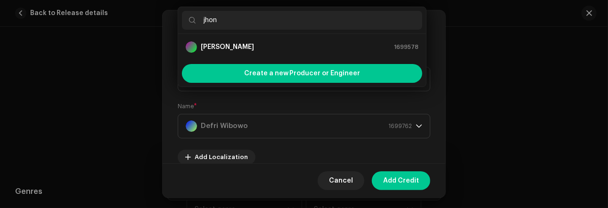
type input "jhon"
click at [246, 48] on div "[PERSON_NAME] 1699578" at bounding box center [302, 46] width 233 height 11
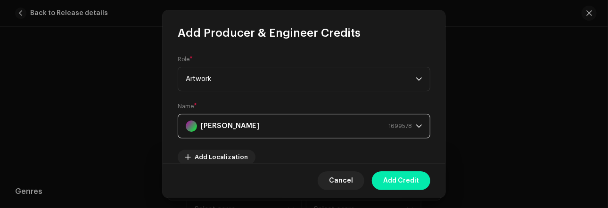
click at [405, 178] on span "Add Credit" at bounding box center [401, 181] width 36 height 19
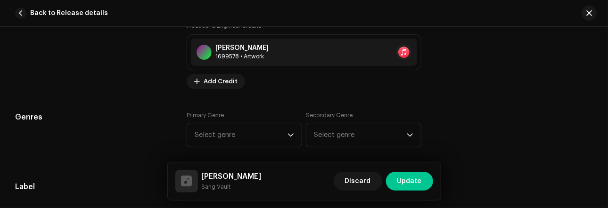
scroll to position [828, 0]
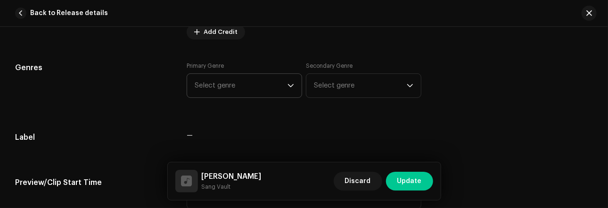
click at [293, 84] on p-select "Select genre" at bounding box center [245, 86] width 116 height 25
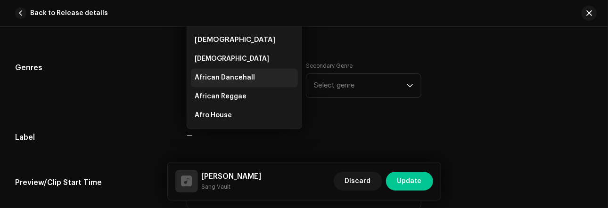
scroll to position [814, 0]
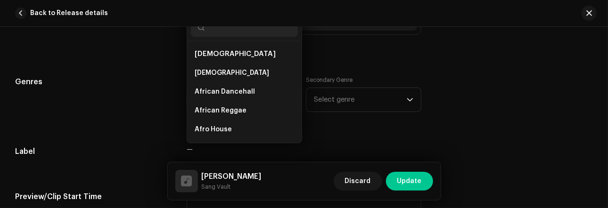
click at [248, 31] on input "text" at bounding box center [244, 27] width 107 height 19
type input "r"
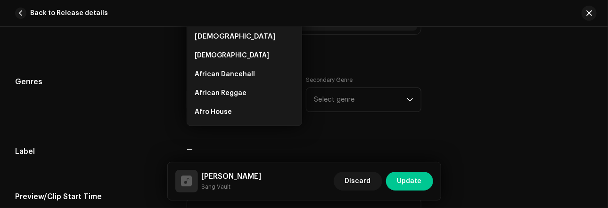
scroll to position [810, 0]
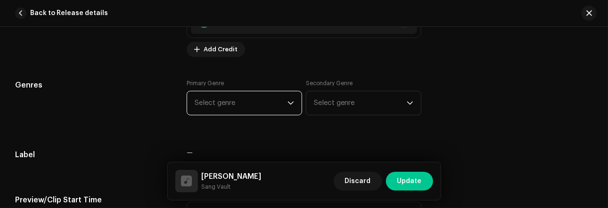
click at [277, 111] on span "Select genre" at bounding box center [241, 103] width 93 height 24
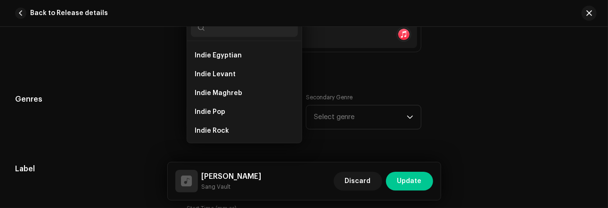
scroll to position [496, 0]
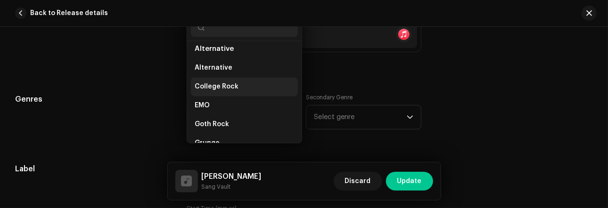
click at [245, 84] on li "College Rock" at bounding box center [244, 86] width 107 height 19
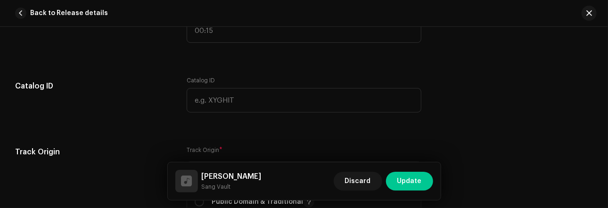
scroll to position [999, 0]
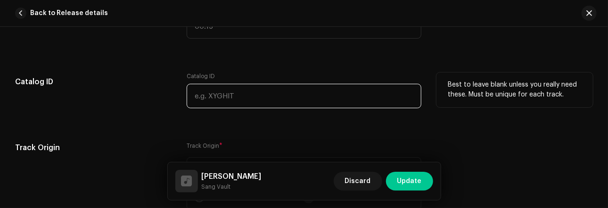
click at [320, 98] on input "text" at bounding box center [304, 96] width 235 height 25
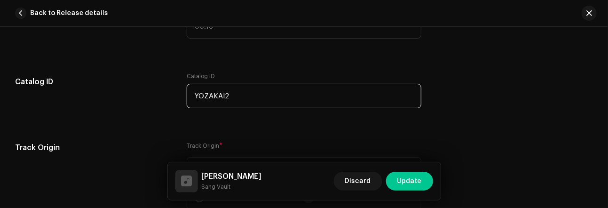
type input "YOZAKAI2"
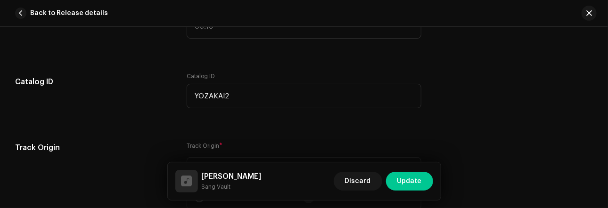
click at [335, 121] on div "Track details Complete the following to finalize your track. 1 of 3 Add Audio F…" at bounding box center [304, 74] width 608 height 2046
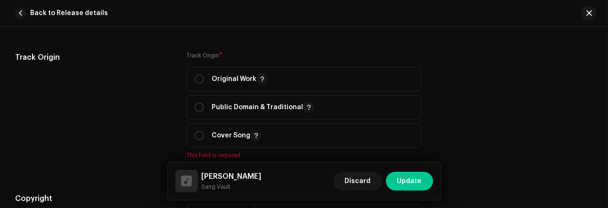
scroll to position [1116, 0]
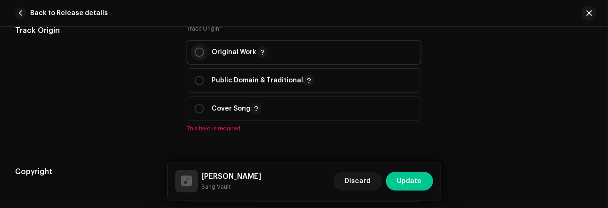
click at [202, 54] on input "radio" at bounding box center [199, 52] width 9 height 9
radio input "true"
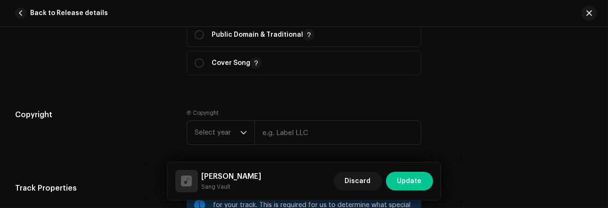
scroll to position [1224, 0]
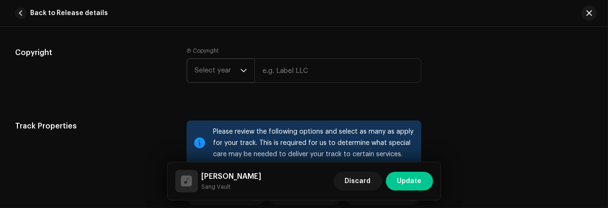
click at [238, 76] on span "Select year" at bounding box center [218, 71] width 46 height 24
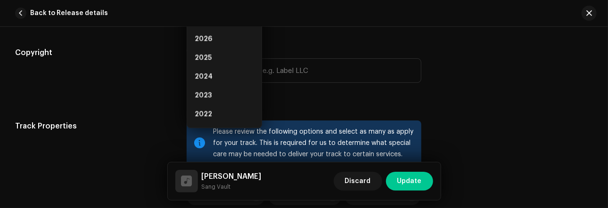
scroll to position [1210, 0]
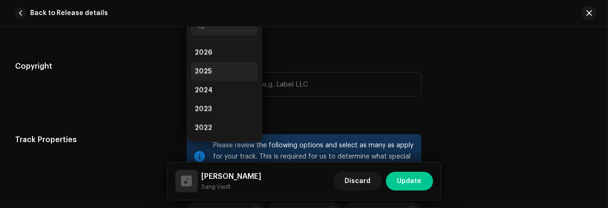
click at [213, 74] on li "2025" at bounding box center [224, 71] width 67 height 19
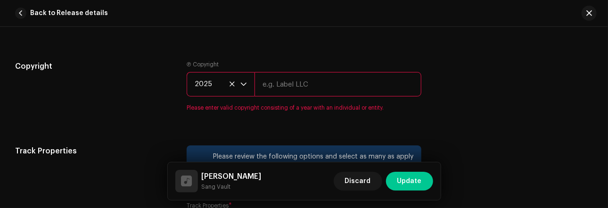
click at [283, 86] on input "text" at bounding box center [338, 84] width 167 height 25
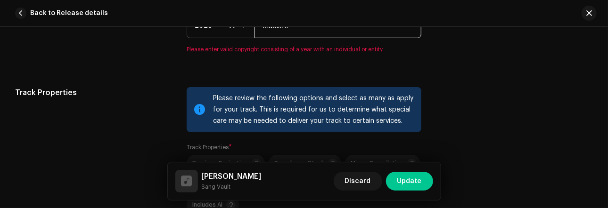
scroll to position [1215, 0]
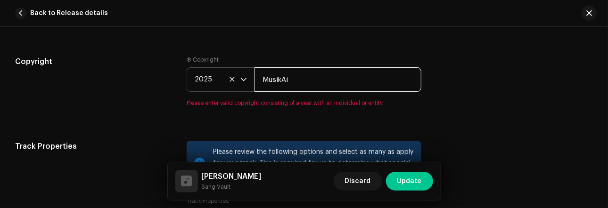
click at [279, 80] on input "MusikAi" at bounding box center [338, 79] width 167 height 25
type input "Musik-Ai"
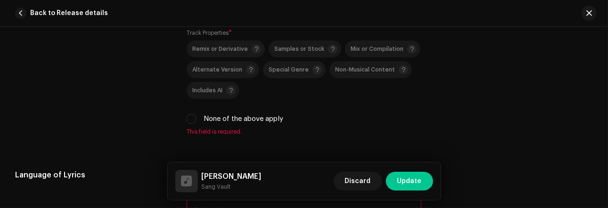
scroll to position [1381, 0]
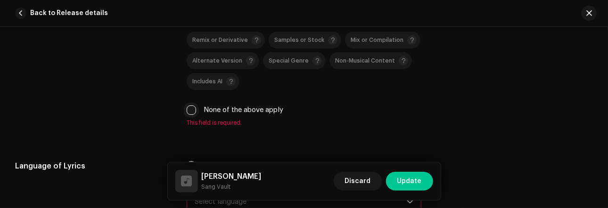
click at [188, 108] on input "None of the above apply" at bounding box center [191, 110] width 9 height 9
checkbox input "true"
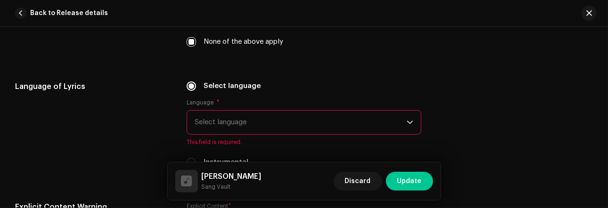
scroll to position [1485, 0]
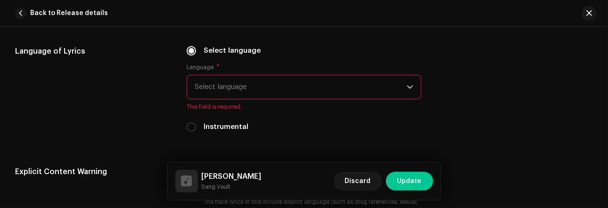
click at [227, 90] on span "Select language" at bounding box center [301, 87] width 212 height 24
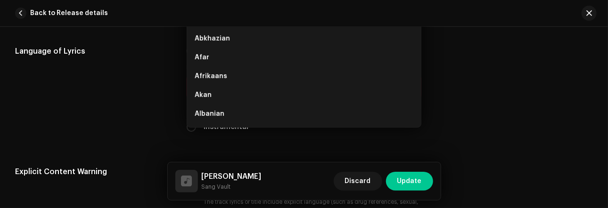
scroll to position [1471, 0]
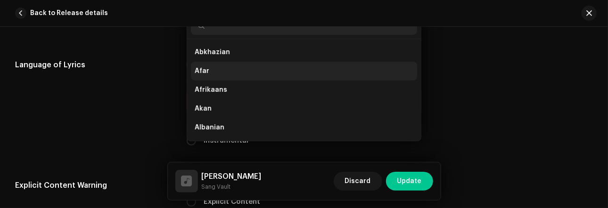
type input "i"
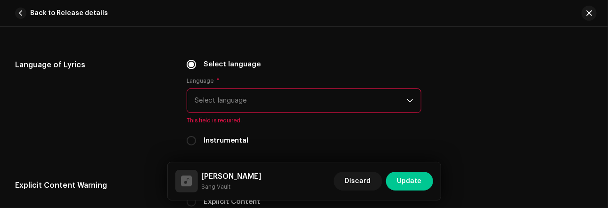
scroll to position [1467, 0]
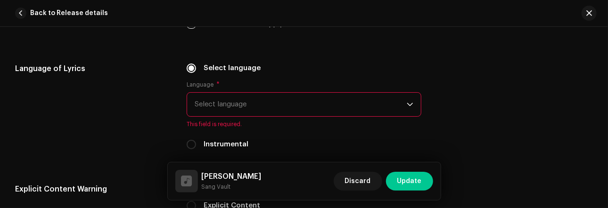
click at [245, 101] on span "Select language" at bounding box center [301, 105] width 212 height 24
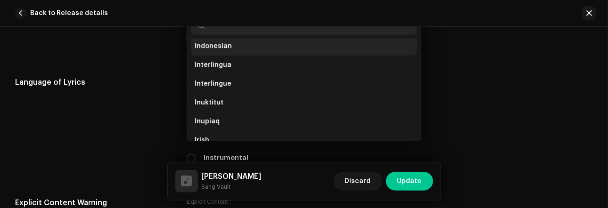
scroll to position [1418, 0]
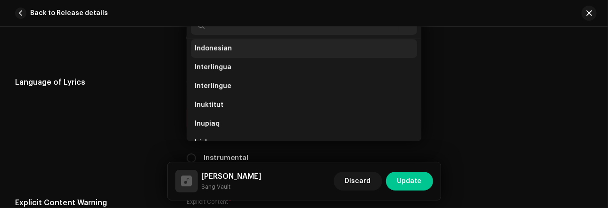
click at [306, 48] on li "Indonesian" at bounding box center [304, 48] width 226 height 19
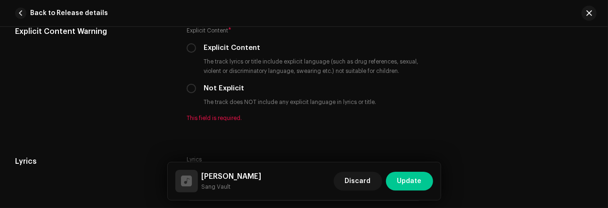
scroll to position [1618, 0]
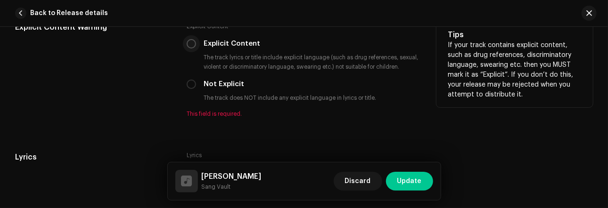
click at [191, 47] on input "Explicit Content" at bounding box center [191, 43] width 9 height 9
radio input "true"
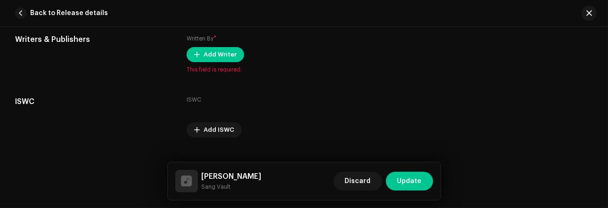
scroll to position [1926, 0]
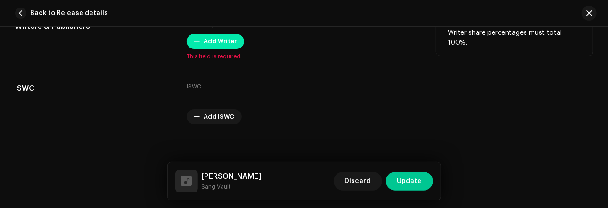
click at [223, 50] on span "Add Writer" at bounding box center [220, 41] width 33 height 19
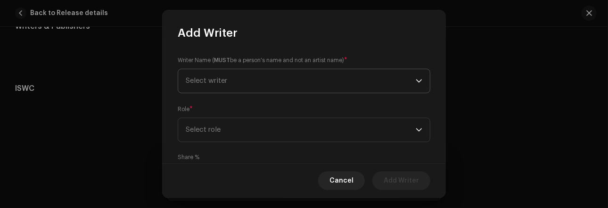
click at [227, 81] on span "Select writer" at bounding box center [206, 80] width 41 height 7
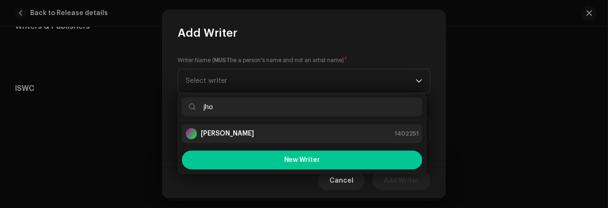
type input "jho"
click at [239, 132] on strong "[PERSON_NAME]" at bounding box center [227, 133] width 53 height 9
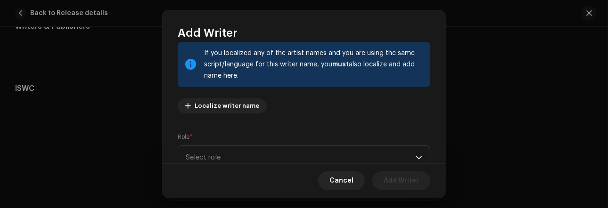
scroll to position [76, 0]
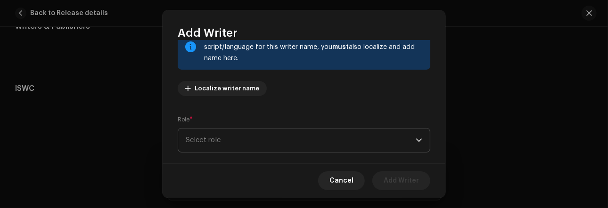
click at [332, 141] on span "Select role" at bounding box center [301, 141] width 230 height 24
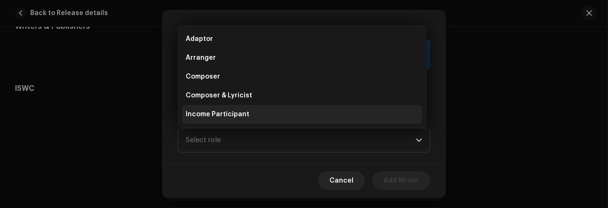
scroll to position [15, 0]
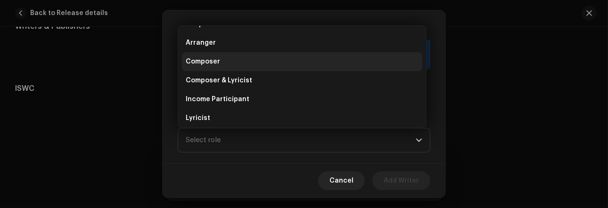
click at [249, 68] on li "Composer" at bounding box center [302, 61] width 240 height 19
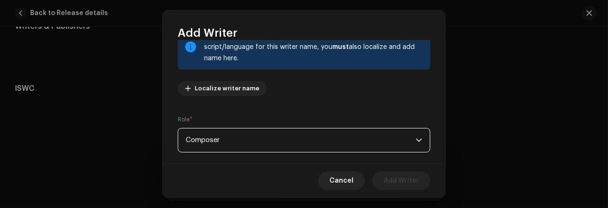
scroll to position [172, 0]
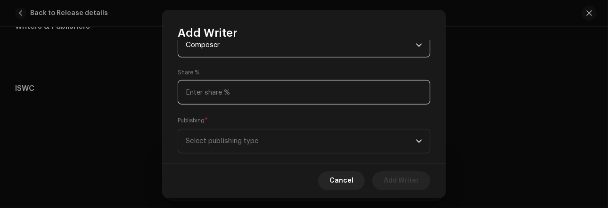
click at [257, 98] on input at bounding box center [304, 92] width 253 height 25
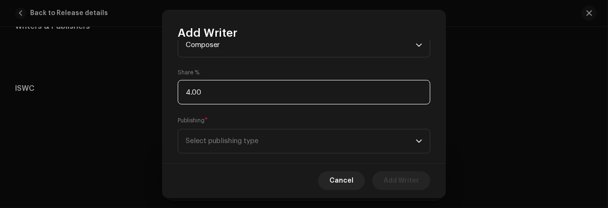
type input "49.00"
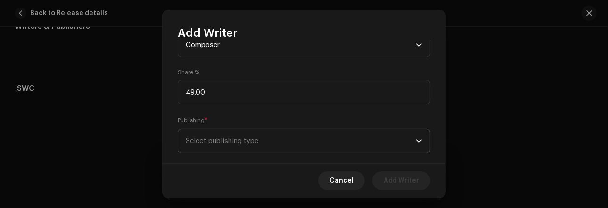
click at [333, 143] on span "Select publishing type" at bounding box center [301, 142] width 230 height 24
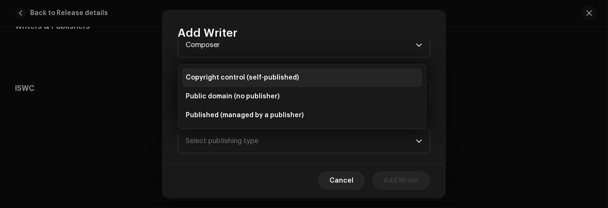
click at [255, 76] on span "Copyright control (self-published)" at bounding box center [242, 77] width 113 height 9
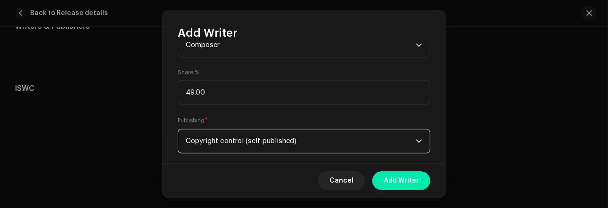
click at [395, 175] on span "Add Writer" at bounding box center [401, 181] width 35 height 19
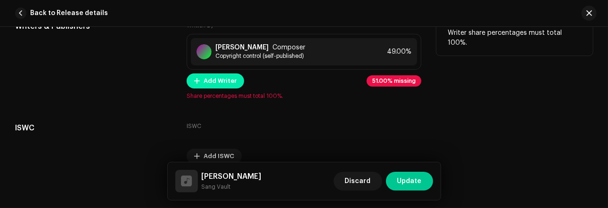
click at [221, 91] on span "Add Writer" at bounding box center [220, 81] width 33 height 19
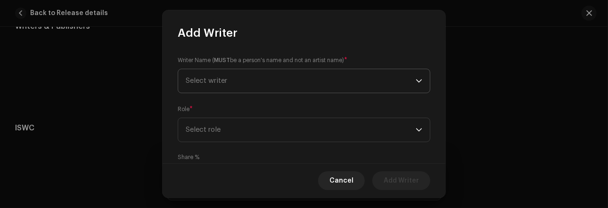
click at [221, 78] on span "Select writer" at bounding box center [206, 80] width 41 height 7
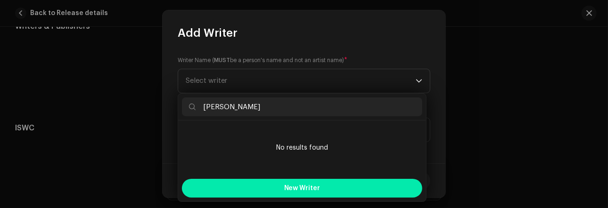
type input "[PERSON_NAME]"
click at [300, 187] on span "New Writer" at bounding box center [302, 188] width 36 height 7
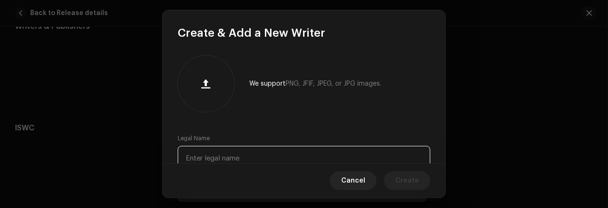
click at [272, 158] on input "text" at bounding box center [304, 158] width 253 height 25
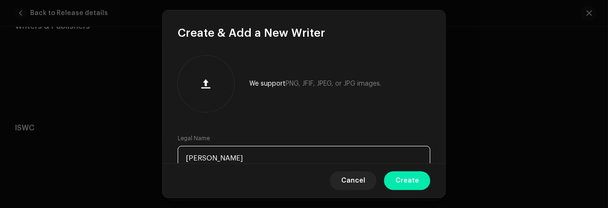
type input "[PERSON_NAME]"
click at [402, 177] on span "Create" at bounding box center [408, 181] width 24 height 19
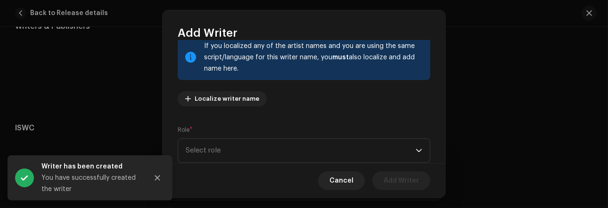
scroll to position [82, 0]
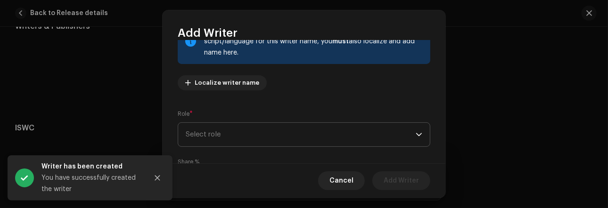
click at [341, 132] on span "Select role" at bounding box center [301, 135] width 230 height 24
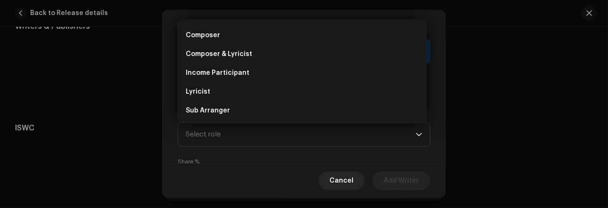
scroll to position [47, 0]
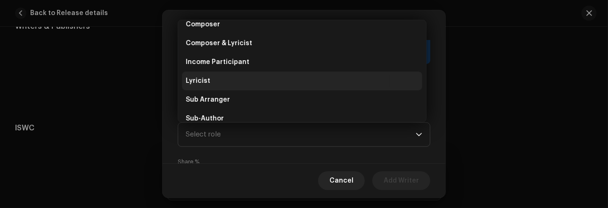
click at [298, 84] on li "Lyricist" at bounding box center [302, 81] width 240 height 19
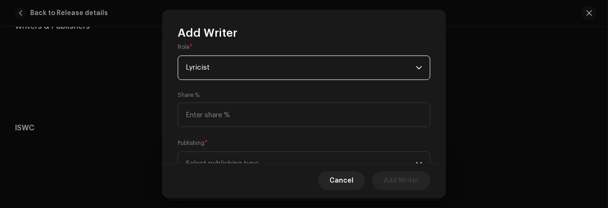
scroll to position [165, 0]
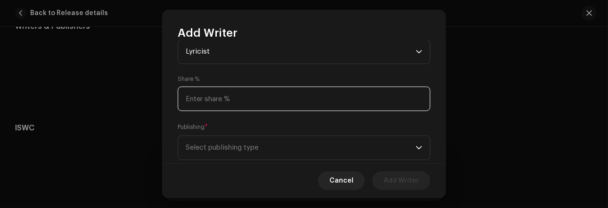
click at [299, 96] on input at bounding box center [304, 99] width 253 height 25
type input "49.00"
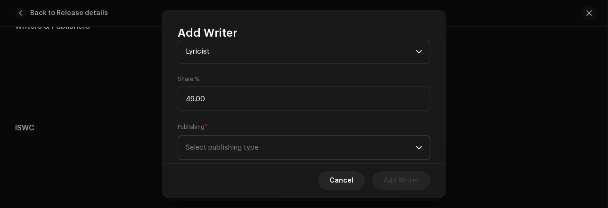
click at [305, 148] on span "Select publishing type" at bounding box center [301, 148] width 230 height 24
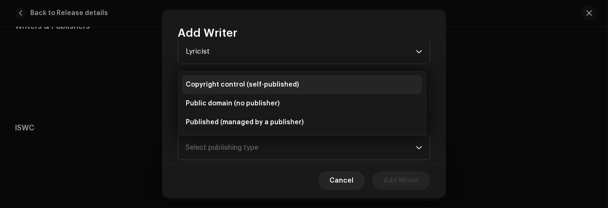
click at [265, 91] on li "Copyright control (self-published)" at bounding box center [302, 84] width 240 height 19
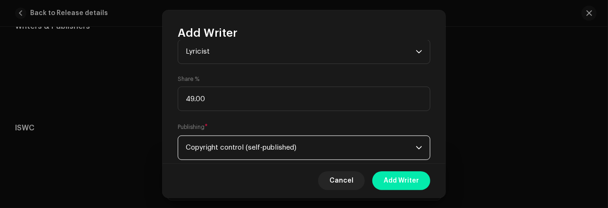
click at [398, 173] on span "Add Writer" at bounding box center [401, 181] width 35 height 19
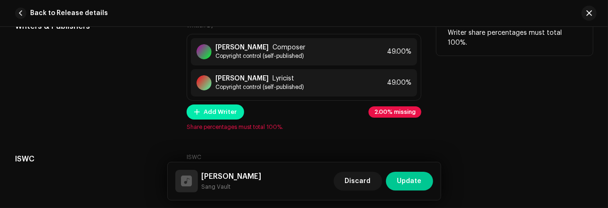
click at [230, 122] on span "Add Writer" at bounding box center [220, 112] width 33 height 19
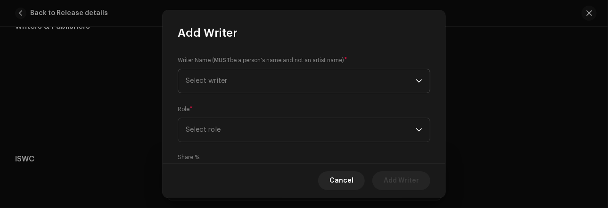
click at [225, 85] on span "Select writer" at bounding box center [301, 81] width 230 height 24
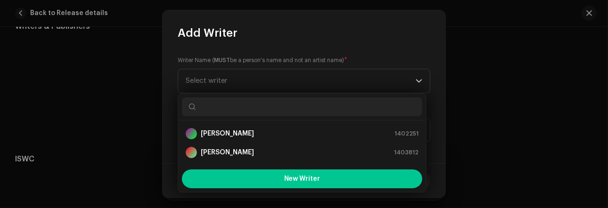
click at [255, 109] on input "text" at bounding box center [302, 107] width 240 height 19
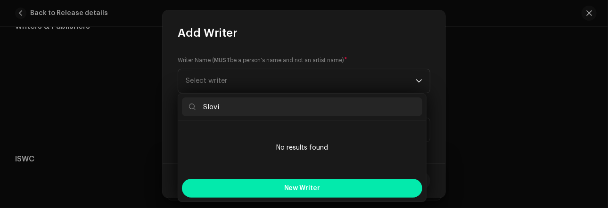
type input "Slovi"
click at [292, 185] on span "New Writer" at bounding box center [302, 188] width 36 height 7
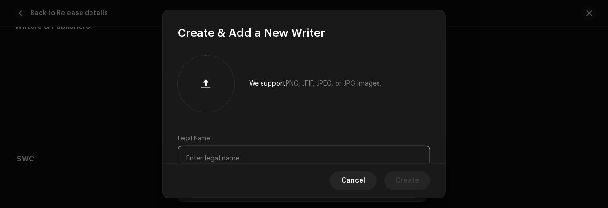
click at [264, 149] on input "text" at bounding box center [304, 158] width 253 height 25
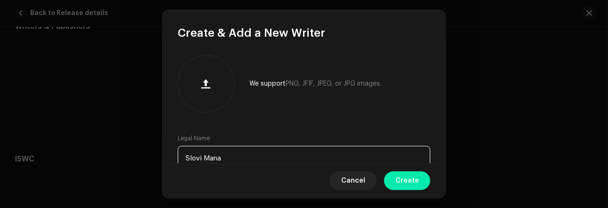
type input "Slovi Mana"
click at [413, 179] on span "Create" at bounding box center [408, 181] width 24 height 19
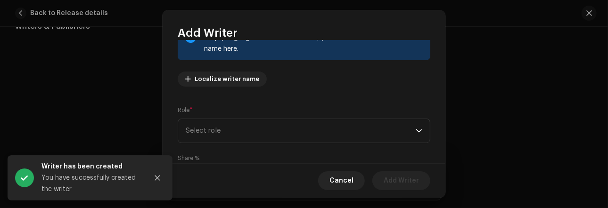
scroll to position [103, 0]
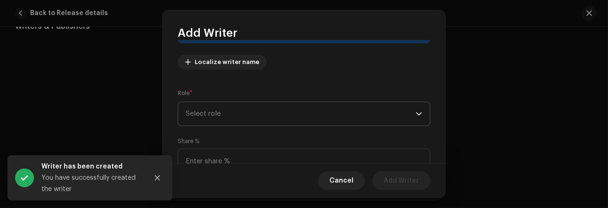
click at [309, 113] on span "Select role" at bounding box center [301, 114] width 230 height 24
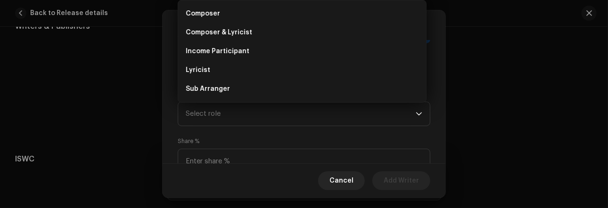
scroll to position [37, 0]
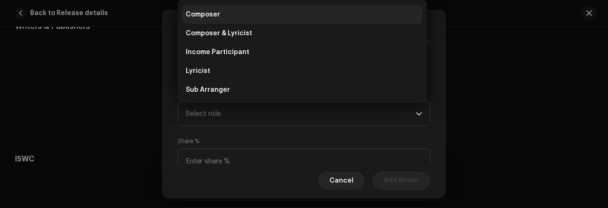
click at [314, 20] on li "Composer" at bounding box center [302, 14] width 240 height 19
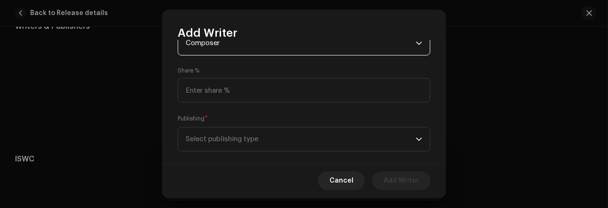
scroll to position [188, 0]
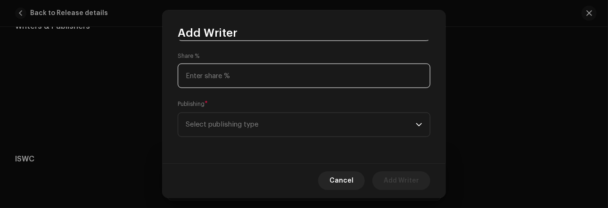
click at [306, 79] on input at bounding box center [304, 76] width 253 height 25
type input "2.00"
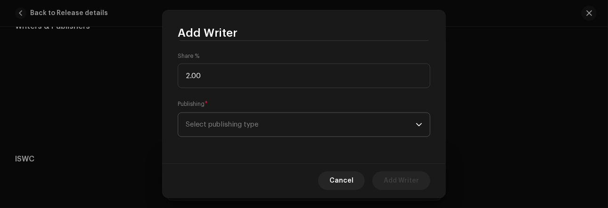
click at [302, 121] on span "Select publishing type" at bounding box center [301, 125] width 230 height 24
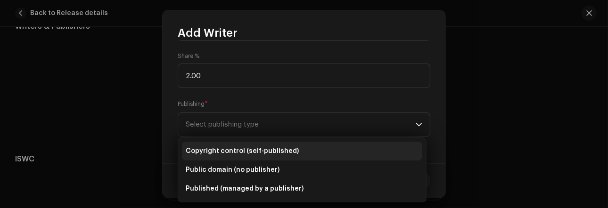
click at [290, 158] on li "Copyright control (self-published)" at bounding box center [302, 151] width 240 height 19
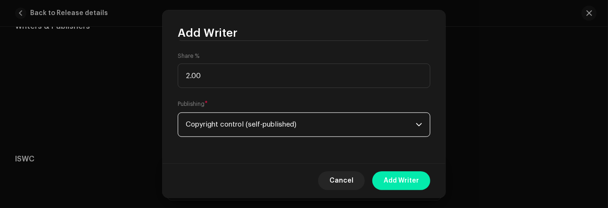
click at [385, 177] on span "Add Writer" at bounding box center [401, 181] width 35 height 19
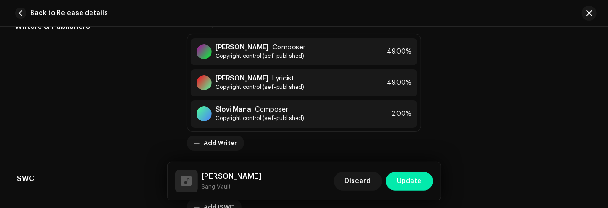
click at [409, 185] on span "Update" at bounding box center [409, 181] width 25 height 19
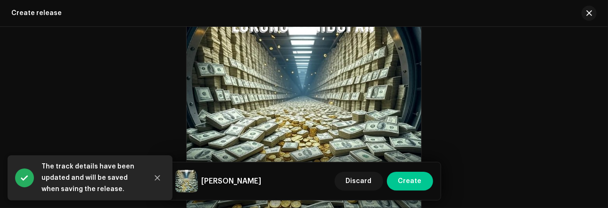
scroll to position [496, 0]
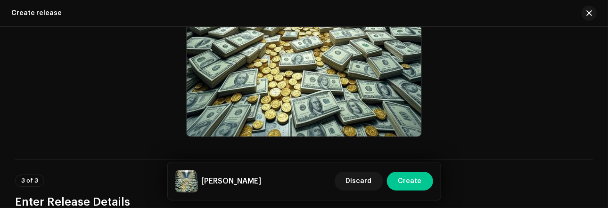
drag, startPoint x: 602, startPoint y: 92, endPoint x: 601, endPoint y: 98, distance: 6.1
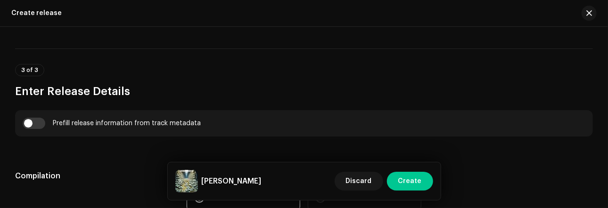
scroll to position [630, 0]
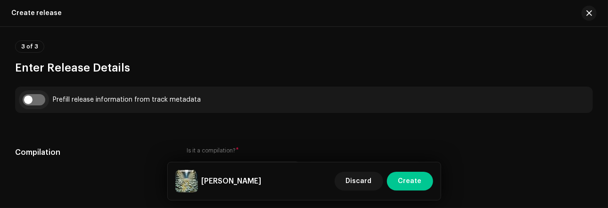
click at [39, 101] on input "checkbox" at bounding box center [34, 99] width 23 height 11
checkbox input "true"
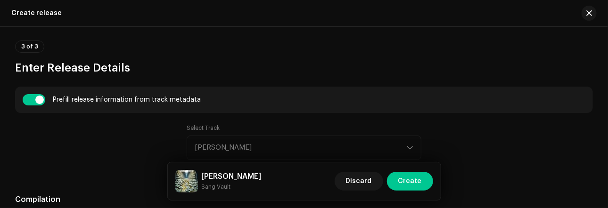
click at [302, 142] on div "Select Track [PERSON_NAME]" at bounding box center [304, 142] width 235 height 36
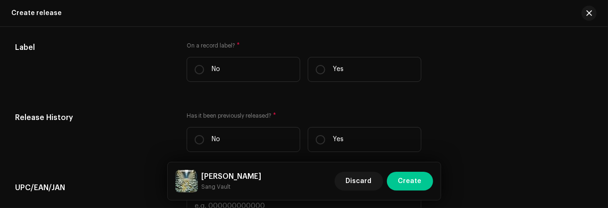
scroll to position [1533, 0]
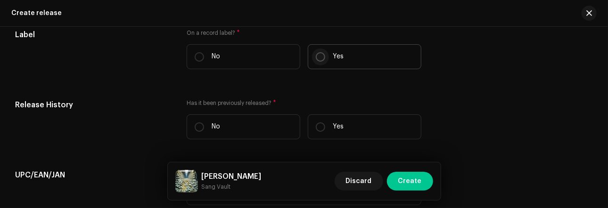
click at [317, 62] on input "Yes" at bounding box center [320, 56] width 9 height 9
radio input "true"
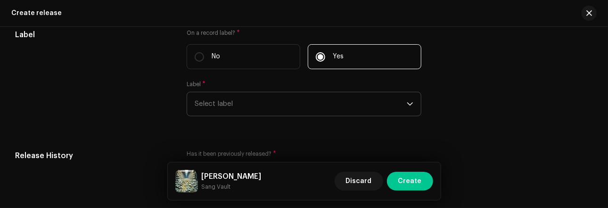
click at [286, 107] on span "Select label" at bounding box center [301, 104] width 212 height 24
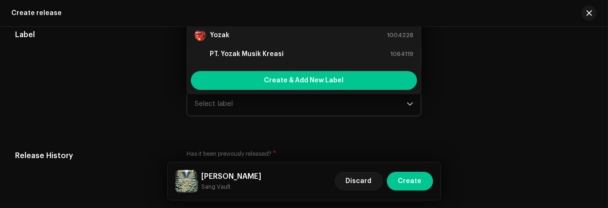
scroll to position [1519, 0]
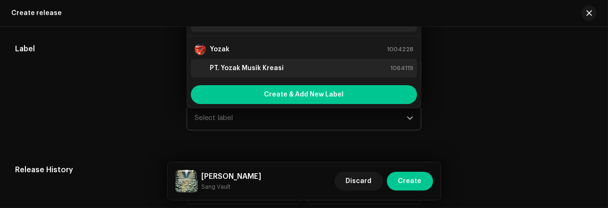
click at [241, 74] on div "PT. Yozak Musik Kreasi" at bounding box center [239, 68] width 89 height 11
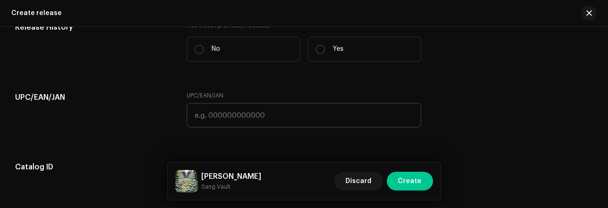
scroll to position [1667, 0]
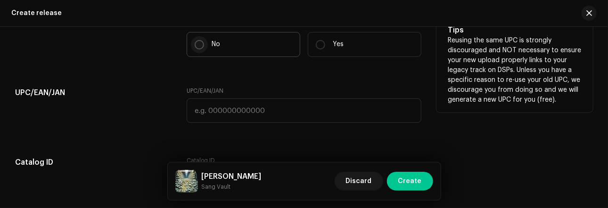
click at [201, 50] on input "No" at bounding box center [199, 44] width 9 height 9
radio input "true"
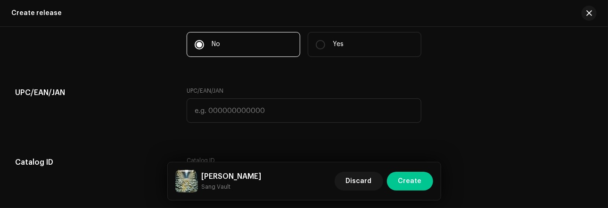
scroll to position [1795, 0]
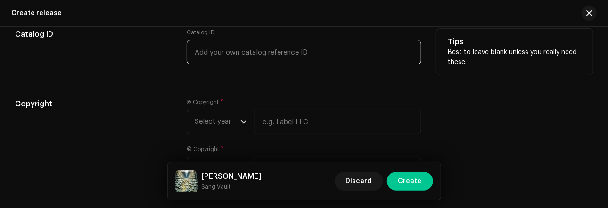
click at [281, 63] on input "text" at bounding box center [304, 52] width 235 height 25
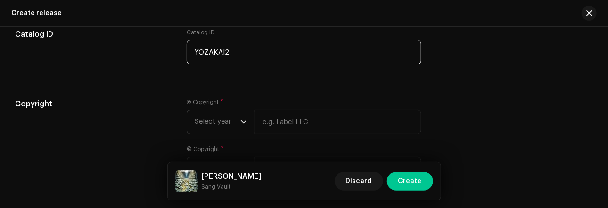
type input "YOZAKAI2"
click at [244, 124] on icon "dropdown trigger" at bounding box center [244, 122] width 6 height 3
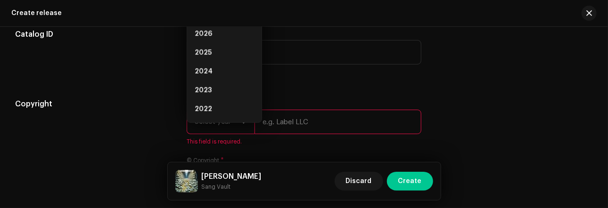
scroll to position [1781, 0]
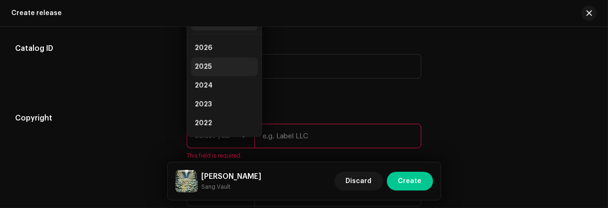
click at [218, 76] on li "2025" at bounding box center [224, 67] width 67 height 19
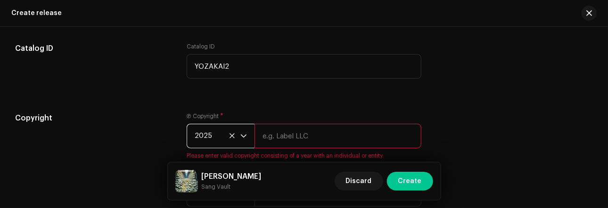
click at [272, 149] on input "text" at bounding box center [338, 136] width 167 height 25
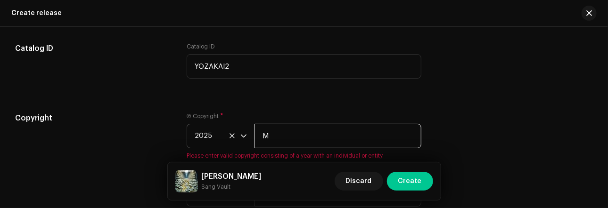
type input "Musik-Ai"
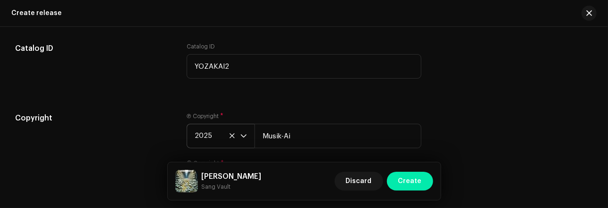
click at [405, 180] on span "Create" at bounding box center [410, 181] width 24 height 19
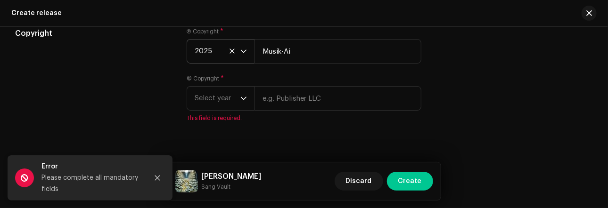
scroll to position [1887, 0]
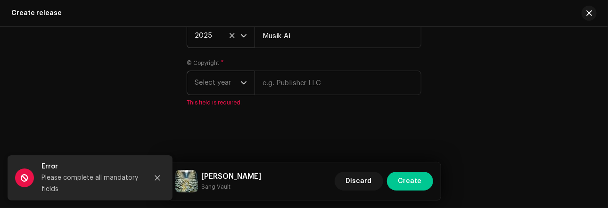
click at [246, 78] on p-select "Select year" at bounding box center [221, 83] width 68 height 25
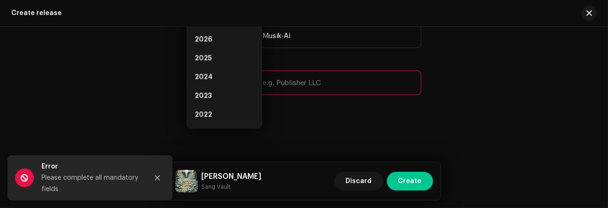
scroll to position [1873, 0]
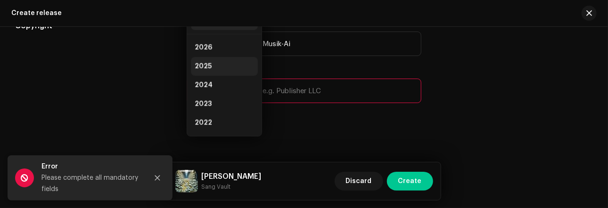
click at [220, 66] on li "2025" at bounding box center [224, 66] width 67 height 19
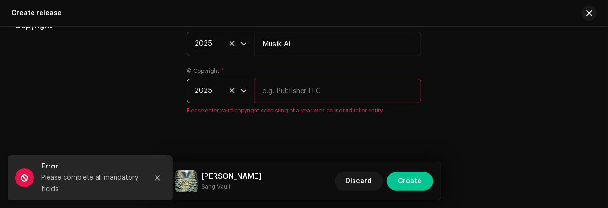
click at [298, 99] on input "text" at bounding box center [338, 91] width 167 height 25
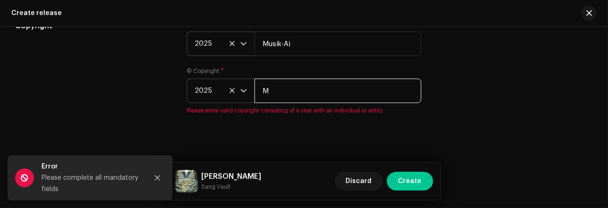
type input "Musik-Ai"
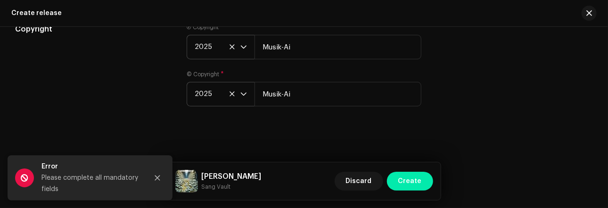
click at [404, 175] on span "Create" at bounding box center [410, 181] width 24 height 19
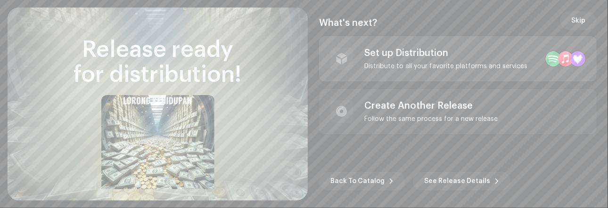
click at [442, 61] on div "Set up Distribution Distribute to all your favorite platforms and services" at bounding box center [445, 59] width 163 height 23
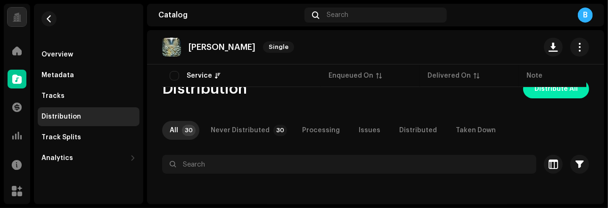
click at [560, 92] on span "Distribute All" at bounding box center [556, 89] width 43 height 19
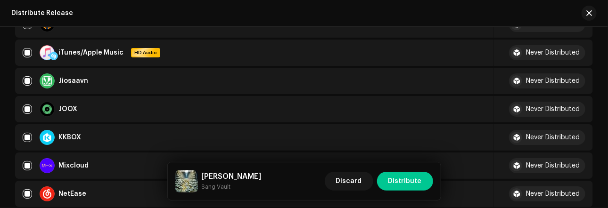
scroll to position [466, 0]
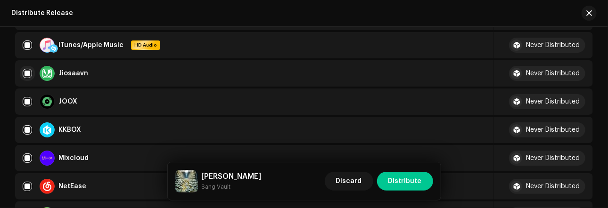
click at [26, 70] on input "checkbox" at bounding box center [27, 73] width 9 height 9
checkbox input "false"
click at [26, 70] on input "Row Unselected" at bounding box center [27, 73] width 9 height 9
checkbox input "true"
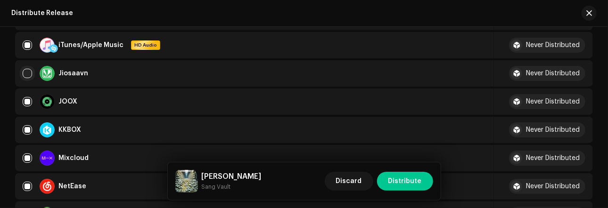
checkbox input "true"
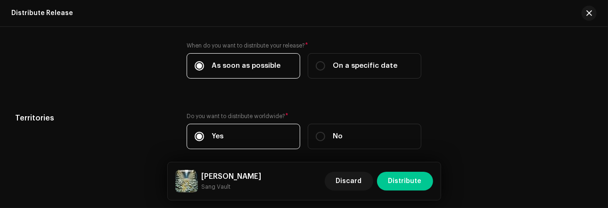
scroll to position [1657, 0]
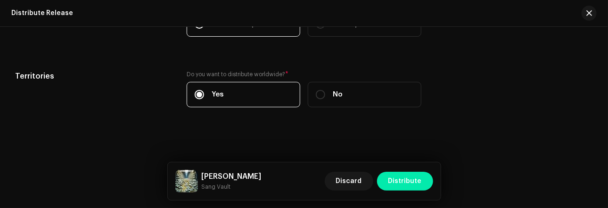
click at [392, 183] on span "Distribute" at bounding box center [404, 181] width 33 height 19
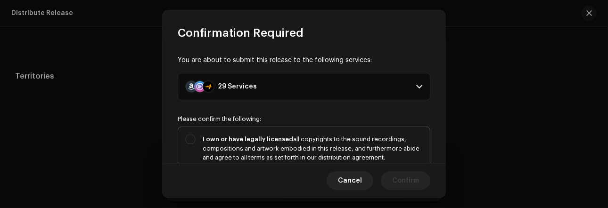
click at [190, 134] on div "I own or have legally licensed all copyrights to the sound recordings, composit…" at bounding box center [304, 158] width 252 height 62
checkbox input "true"
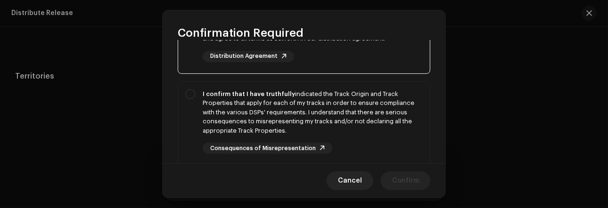
scroll to position [121, 0]
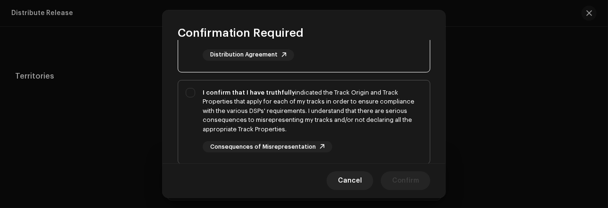
click at [186, 90] on div "I confirm that I have truthfully indicated the Track Origin and Track Propertie…" at bounding box center [304, 121] width 252 height 80
checkbox input "true"
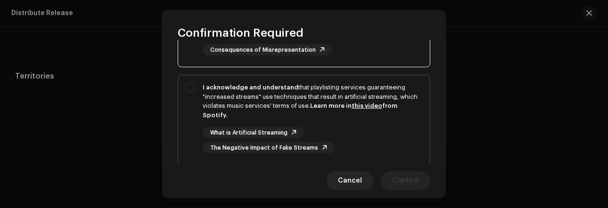
click at [190, 85] on div "I acknowledge and understand that playlisting services guaranteeing "increased …" at bounding box center [304, 118] width 252 height 86
checkbox input "true"
click at [406, 177] on span "Confirm" at bounding box center [405, 181] width 27 height 19
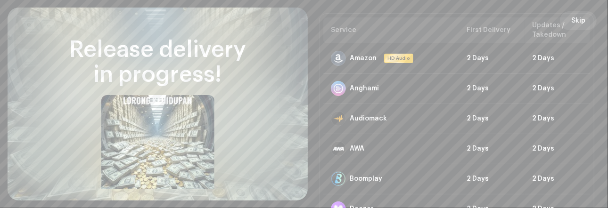
click at [577, 18] on span "Skip" at bounding box center [578, 20] width 14 height 19
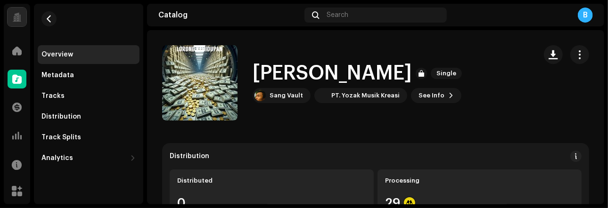
click at [19, 75] on span at bounding box center [16, 79] width 9 height 8
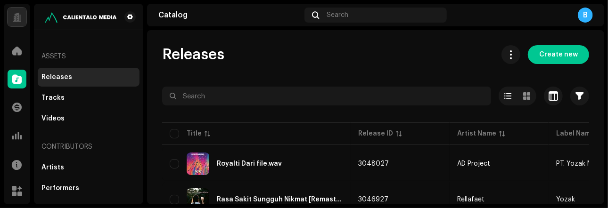
click at [15, 81] on span at bounding box center [16, 79] width 9 height 8
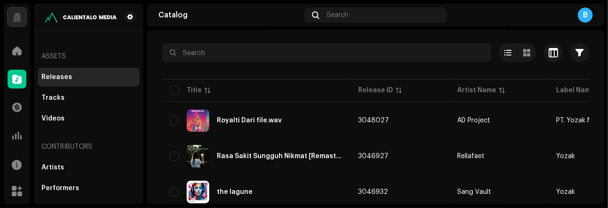
scroll to position [58, 0]
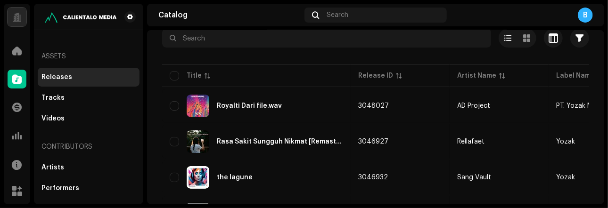
click at [92, 88] on div "Releases Tracks Videos" at bounding box center [89, 98] width 102 height 60
click at [82, 95] on div "Tracks" at bounding box center [88, 98] width 94 height 8
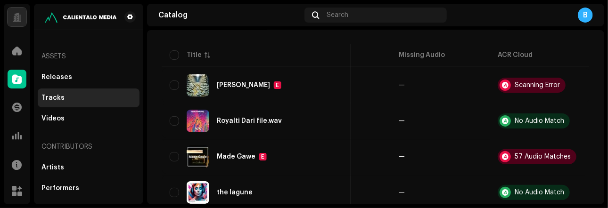
scroll to position [75, 0]
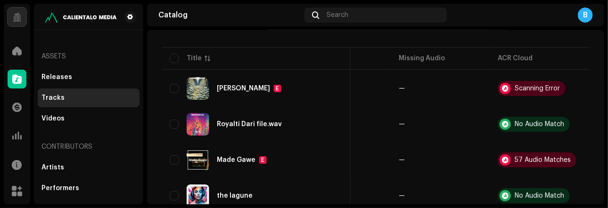
click at [606, 92] on div "Yo Yo Musik Home Catalog Transactions Analytics Resources Marketplace Assets Re…" at bounding box center [304, 104] width 608 height 208
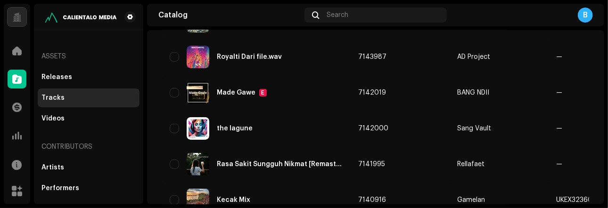
scroll to position [83, 0]
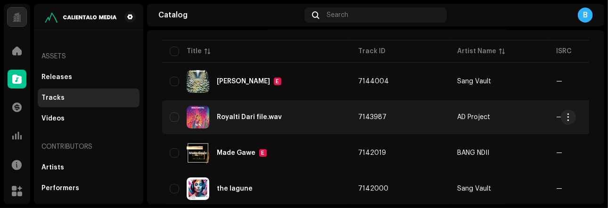
click at [196, 116] on img at bounding box center [198, 117] width 23 height 23
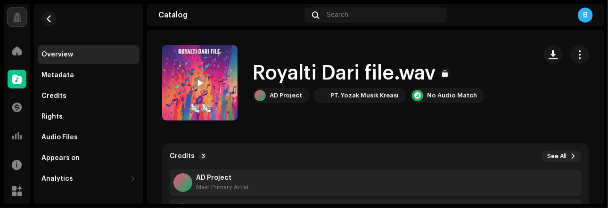
click at [197, 82] on span at bounding box center [200, 84] width 6 height 8
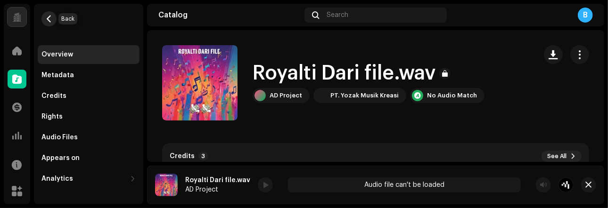
click at [50, 16] on span "button" at bounding box center [49, 19] width 7 height 8
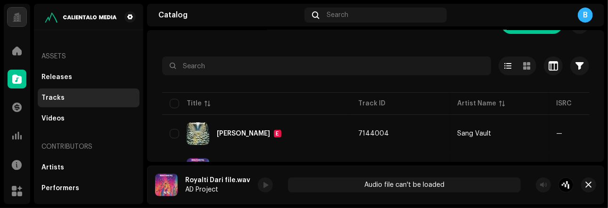
scroll to position [38, 0]
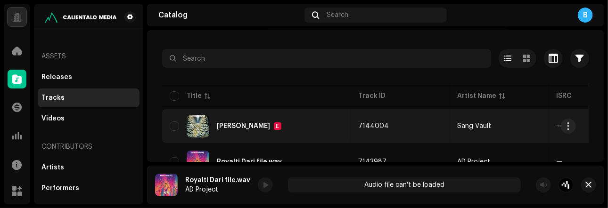
click at [267, 129] on div "[PERSON_NAME]" at bounding box center [243, 126] width 53 height 7
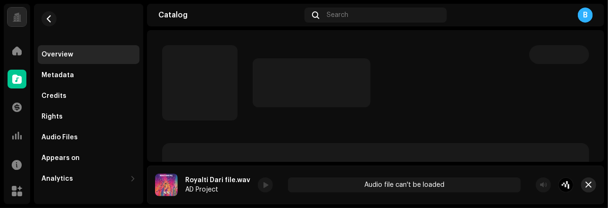
click at [588, 188] on span "button" at bounding box center [589, 186] width 6 height 8
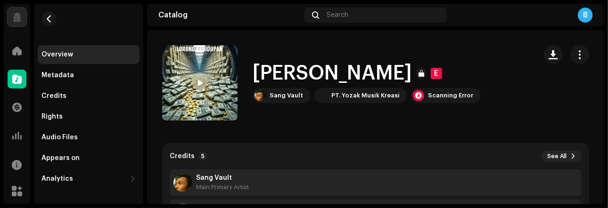
click at [201, 83] on span at bounding box center [200, 84] width 6 height 8
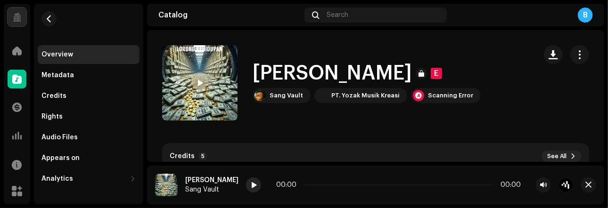
click at [256, 188] on span at bounding box center [254, 186] width 6 height 8
click at [428, 96] on div "Scanning Error" at bounding box center [450, 96] width 45 height 8
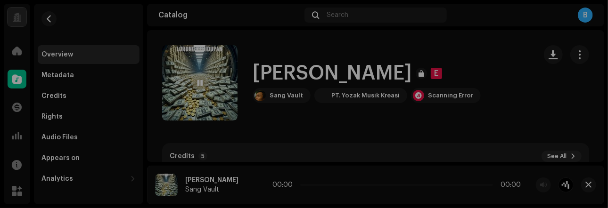
click at [459, 120] on div "Audio Recognition by AcrCloud is still processing the audio file. Do NOT approv…" at bounding box center [304, 104] width 608 height 208
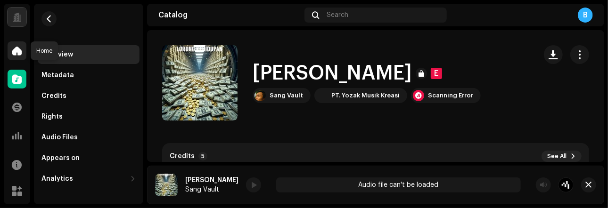
click at [14, 47] on span at bounding box center [16, 51] width 9 height 8
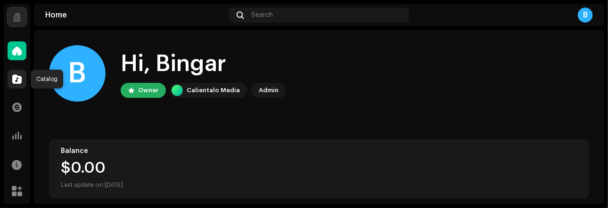
click at [15, 77] on span at bounding box center [16, 79] width 9 height 8
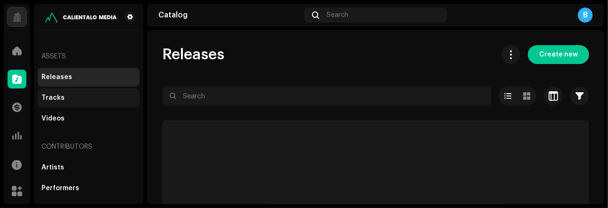
click at [89, 97] on div "Tracks" at bounding box center [88, 98] width 94 height 8
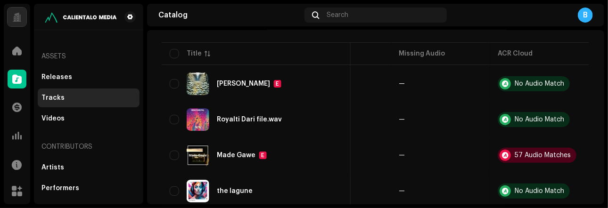
scroll to position [57, 0]
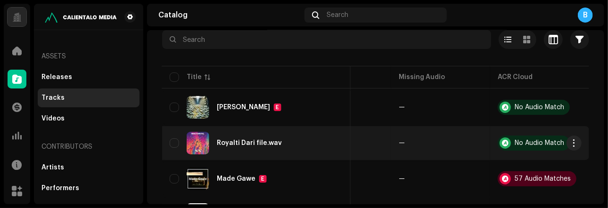
click at [242, 139] on div "Royalti Dari file.wav" at bounding box center [257, 143] width 174 height 23
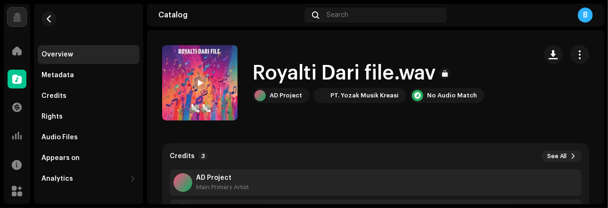
click at [202, 84] on span at bounding box center [200, 84] width 6 height 8
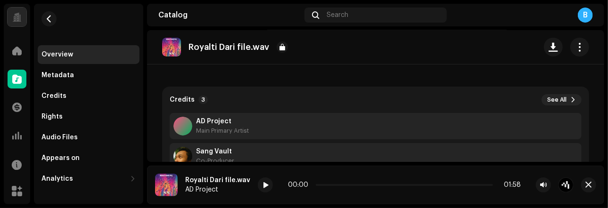
scroll to position [27, 0]
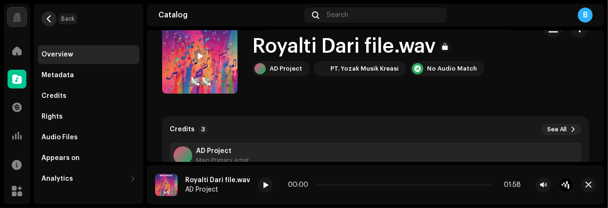
click at [49, 22] on span "button" at bounding box center [49, 19] width 7 height 8
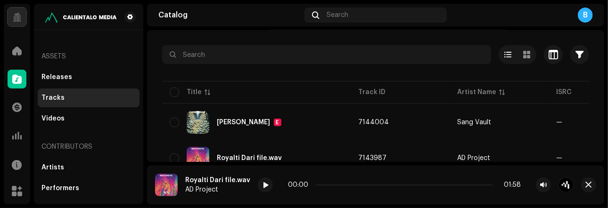
scroll to position [60, 0]
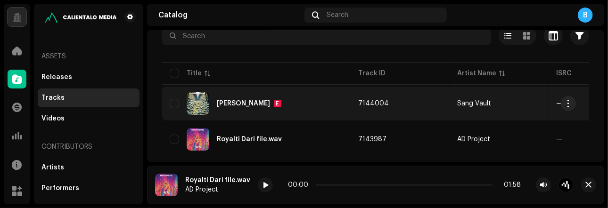
click at [247, 103] on div "[PERSON_NAME]" at bounding box center [243, 103] width 53 height 7
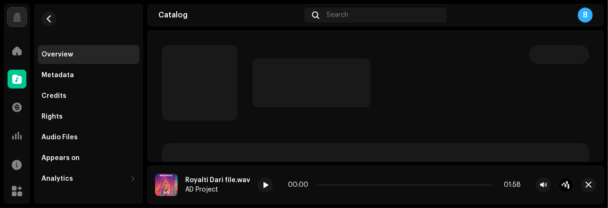
scroll to position [8, 0]
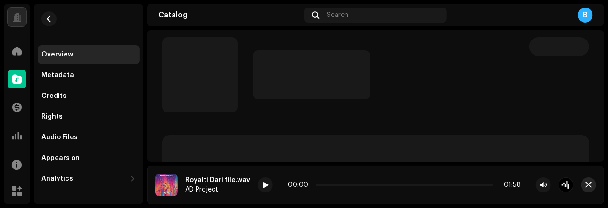
click at [586, 183] on span "button" at bounding box center [589, 186] width 6 height 8
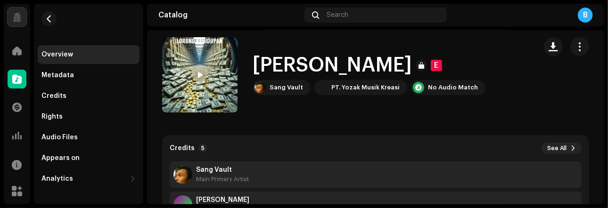
click at [200, 71] on div at bounding box center [199, 74] width 15 height 15
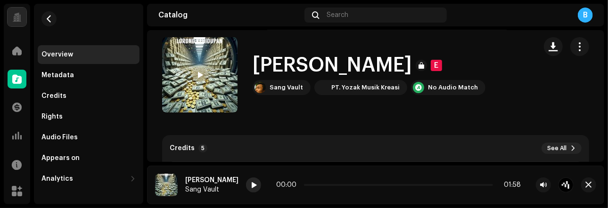
click at [256, 187] on span at bounding box center [254, 186] width 6 height 8
click at [435, 87] on div "No Audio Match" at bounding box center [453, 88] width 50 height 8
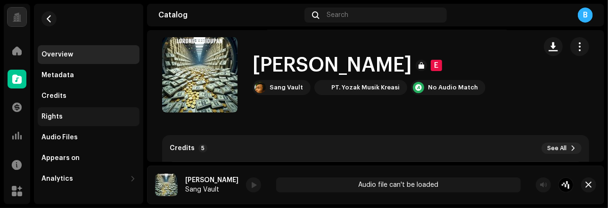
click at [64, 115] on div "Rights" at bounding box center [88, 117] width 94 height 8
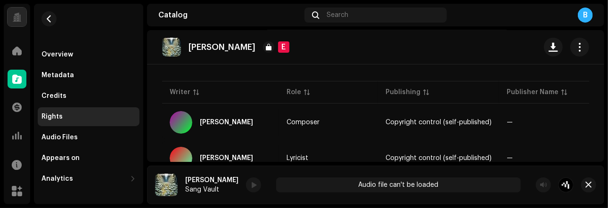
scroll to position [76, 0]
click at [58, 132] on div "Audio Files" at bounding box center [89, 137] width 102 height 19
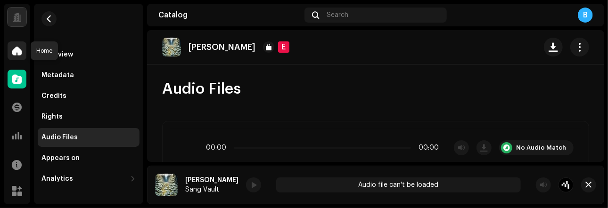
click at [21, 52] on span at bounding box center [16, 51] width 9 height 8
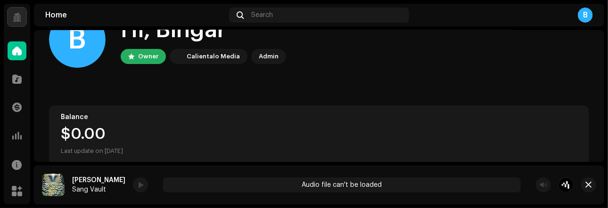
scroll to position [6, 0]
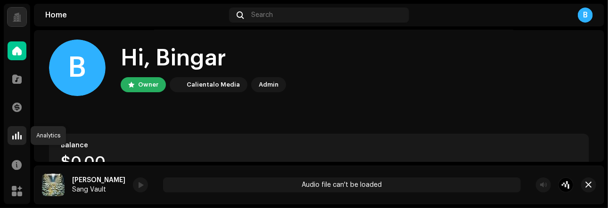
click at [14, 132] on span at bounding box center [16, 136] width 9 height 8
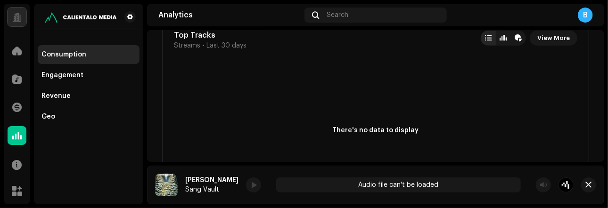
scroll to position [379, 0]
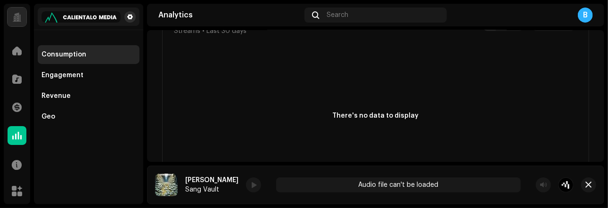
click at [126, 17] on button at bounding box center [129, 16] width 11 height 11
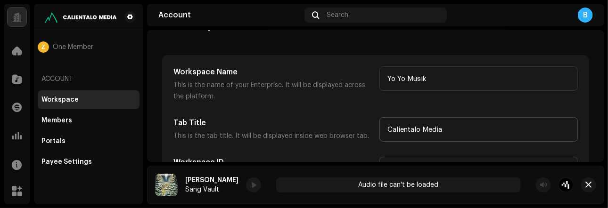
scroll to position [37, 0]
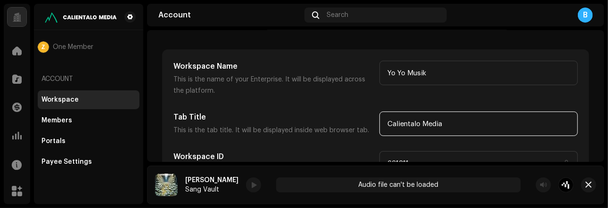
drag, startPoint x: 458, startPoint y: 126, endPoint x: 390, endPoint y: 125, distance: 67.9
click at [385, 124] on input "Calientalo Media" at bounding box center [479, 124] width 198 height 25
click at [390, 125] on input "Calientalo Media" at bounding box center [479, 124] width 198 height 25
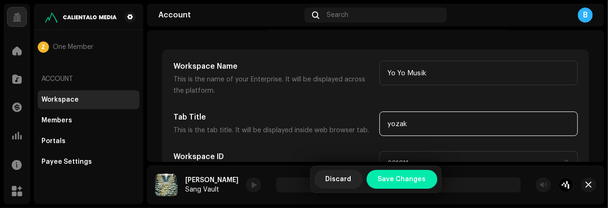
type input "yozak"
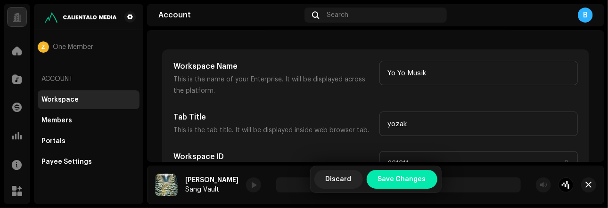
click at [392, 180] on span "Save Changes" at bounding box center [402, 179] width 48 height 19
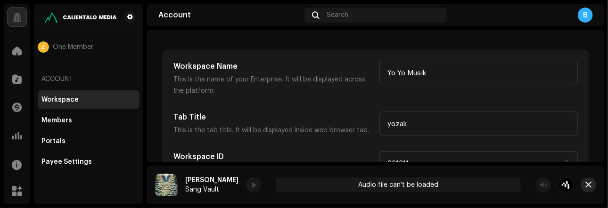
click at [587, 183] on span "button" at bounding box center [589, 186] width 6 height 8
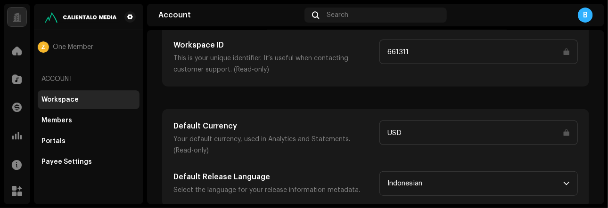
scroll to position [151, 0]
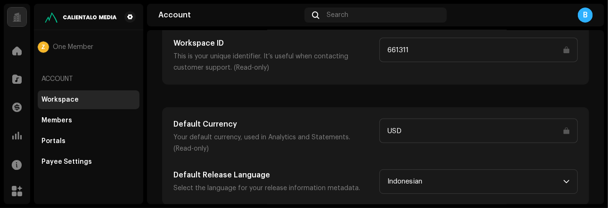
click at [546, 135] on input "USD" at bounding box center [479, 131] width 198 height 25
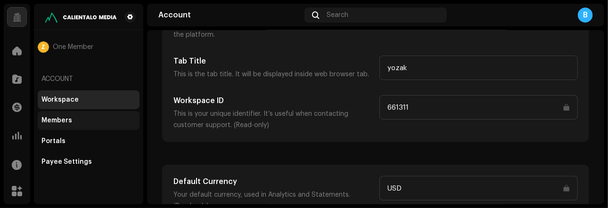
click at [66, 123] on div "Members" at bounding box center [56, 121] width 31 height 8
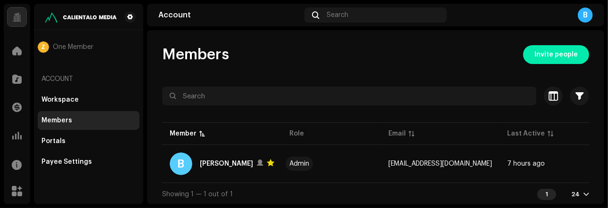
click at [553, 59] on span "Invite people" at bounding box center [556, 54] width 43 height 19
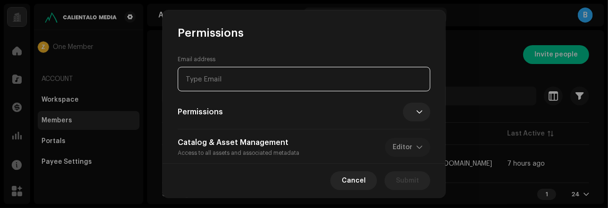
click at [277, 79] on input "email" at bounding box center [304, 79] width 253 height 25
type input "a"
click at [277, 79] on input "email" at bounding box center [304, 79] width 253 height 25
type input "yozakmusicarea@gmail.com"
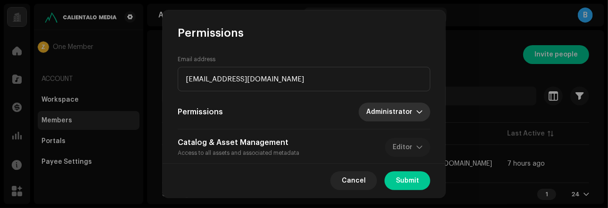
click at [387, 113] on span "Administrator" at bounding box center [391, 112] width 50 height 19
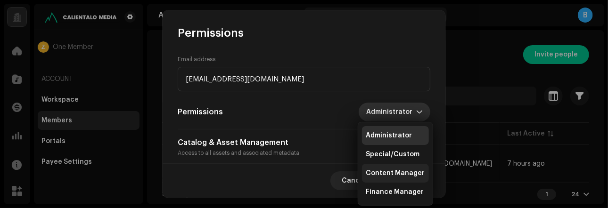
click at [389, 176] on span "Content Manager" at bounding box center [395, 173] width 59 height 9
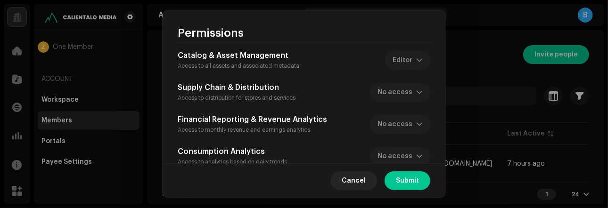
scroll to position [97, 0]
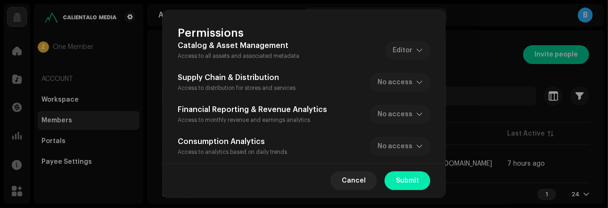
click at [409, 179] on span "Submit" at bounding box center [407, 181] width 23 height 19
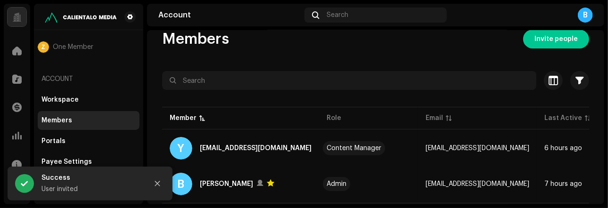
scroll to position [24, 0]
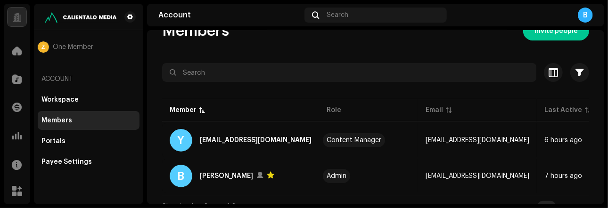
click at [340, 45] on div "Members Invite people Selected 0 Select all 2 Options Filters Status Active Sus…" at bounding box center [375, 120] width 457 height 196
click at [15, 79] on span at bounding box center [16, 79] width 9 height 8
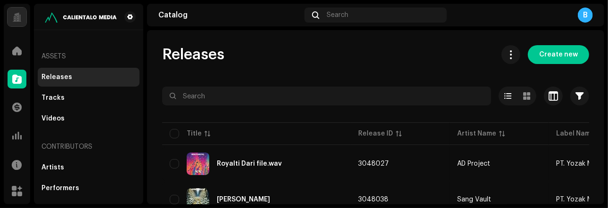
click at [586, 15] on div "B" at bounding box center [585, 15] width 15 height 15
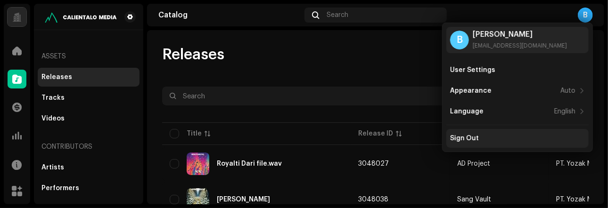
click at [475, 139] on div "Sign Out" at bounding box center [464, 139] width 29 height 8
